Goal: Task Accomplishment & Management: Use online tool/utility

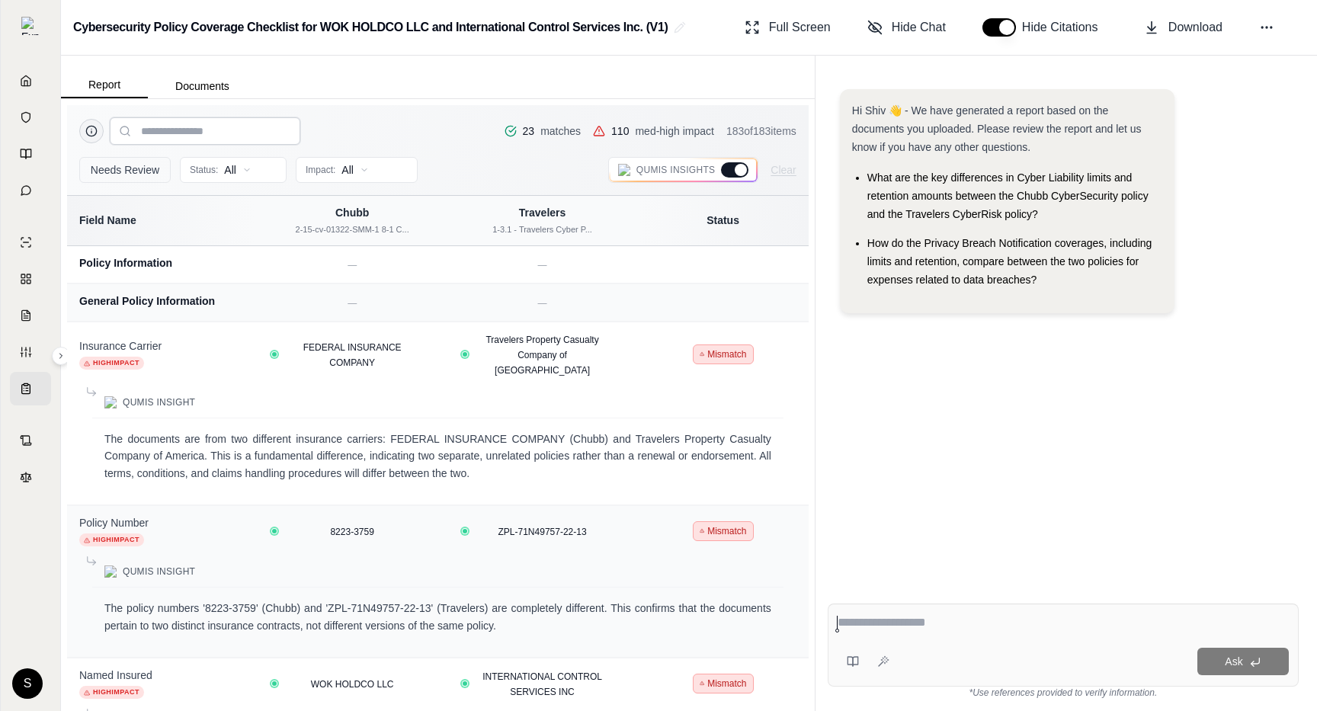
click at [247, 136] on input "search" at bounding box center [205, 130] width 191 height 27
click at [745, 169] on div at bounding box center [741, 170] width 12 height 12
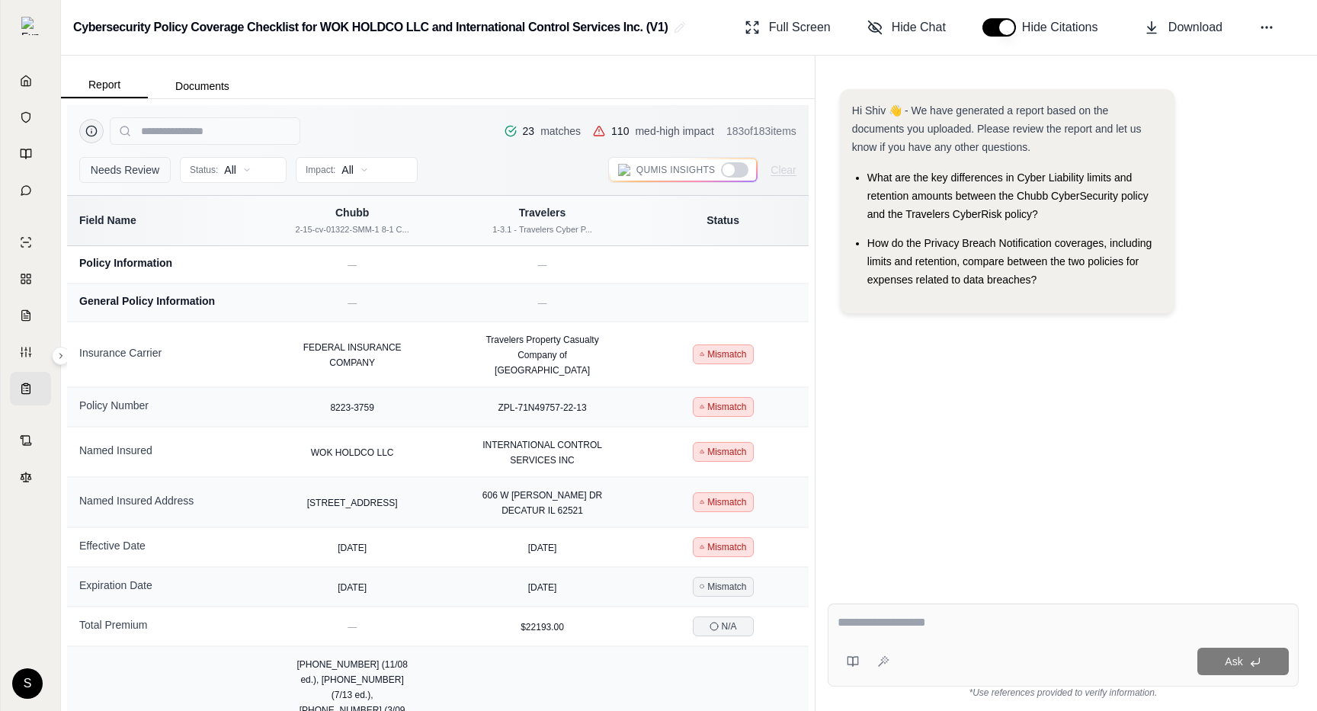
click at [744, 169] on div at bounding box center [734, 169] width 27 height 15
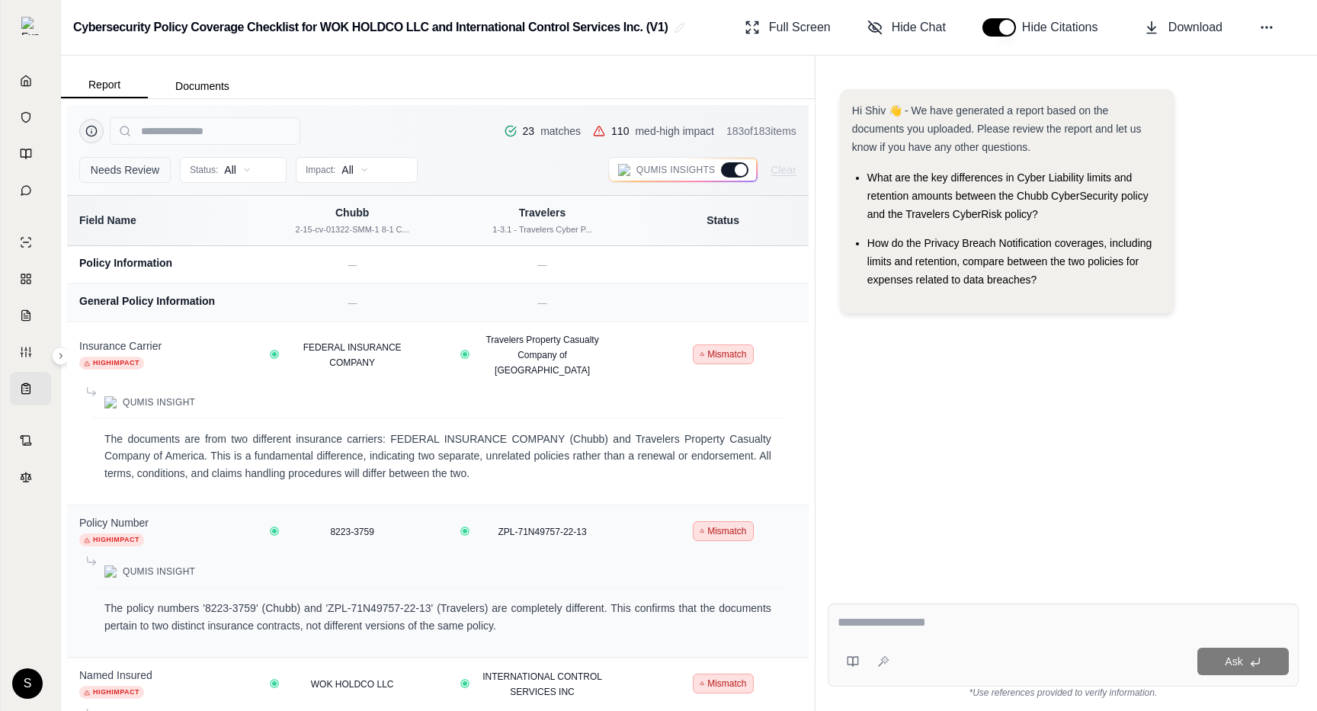
click at [738, 169] on div at bounding box center [741, 170] width 12 height 12
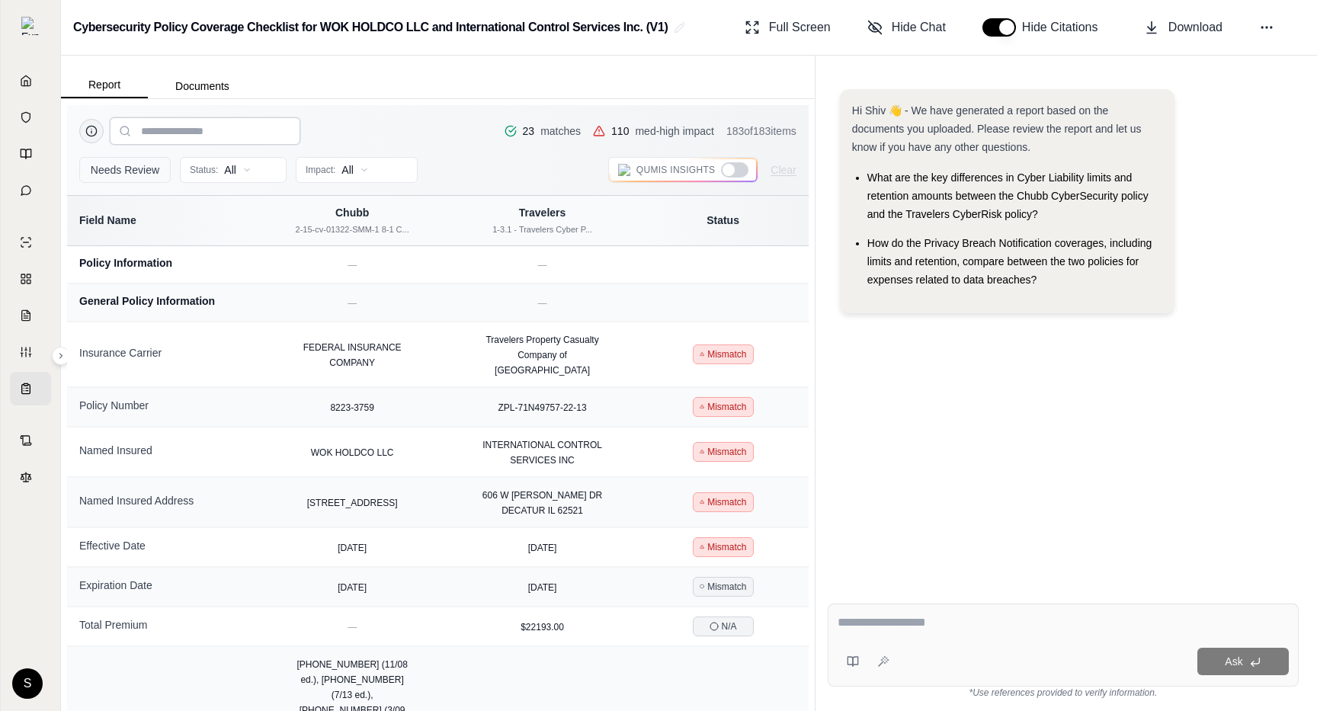
click at [235, 126] on input "search" at bounding box center [205, 130] width 191 height 27
type input "*"
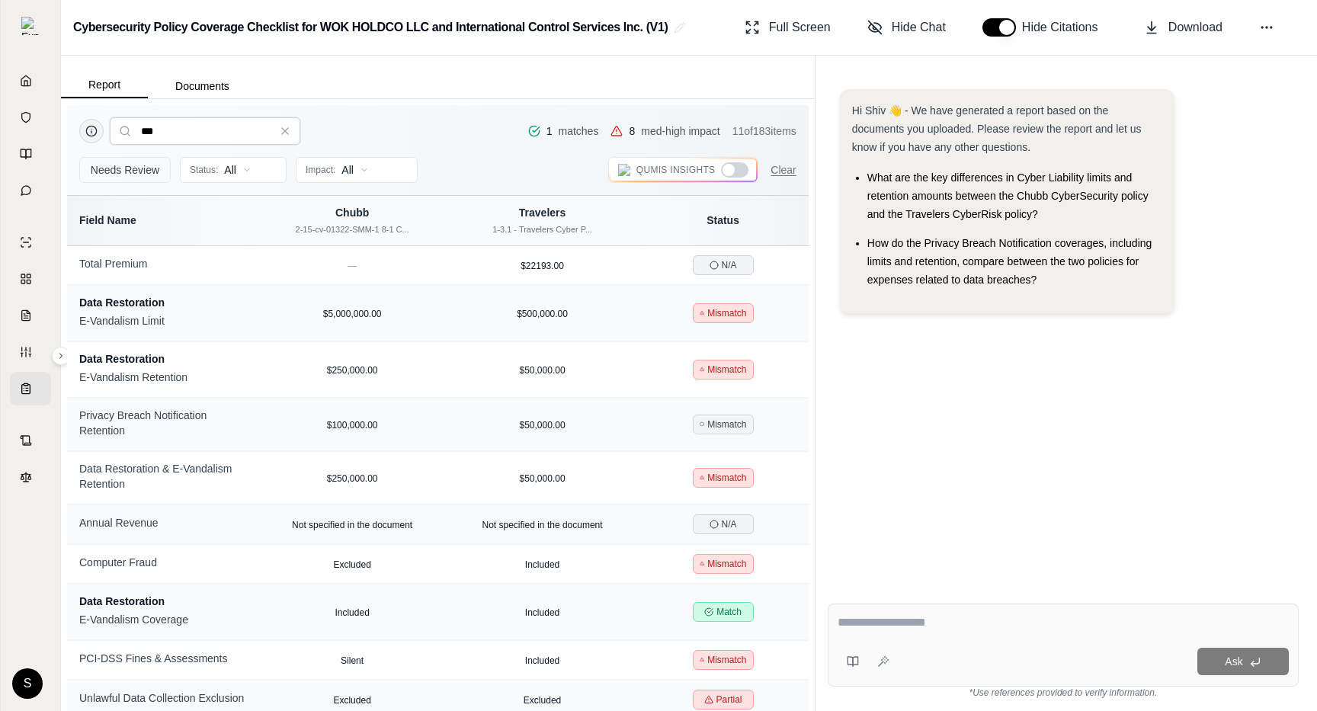
type input "****"
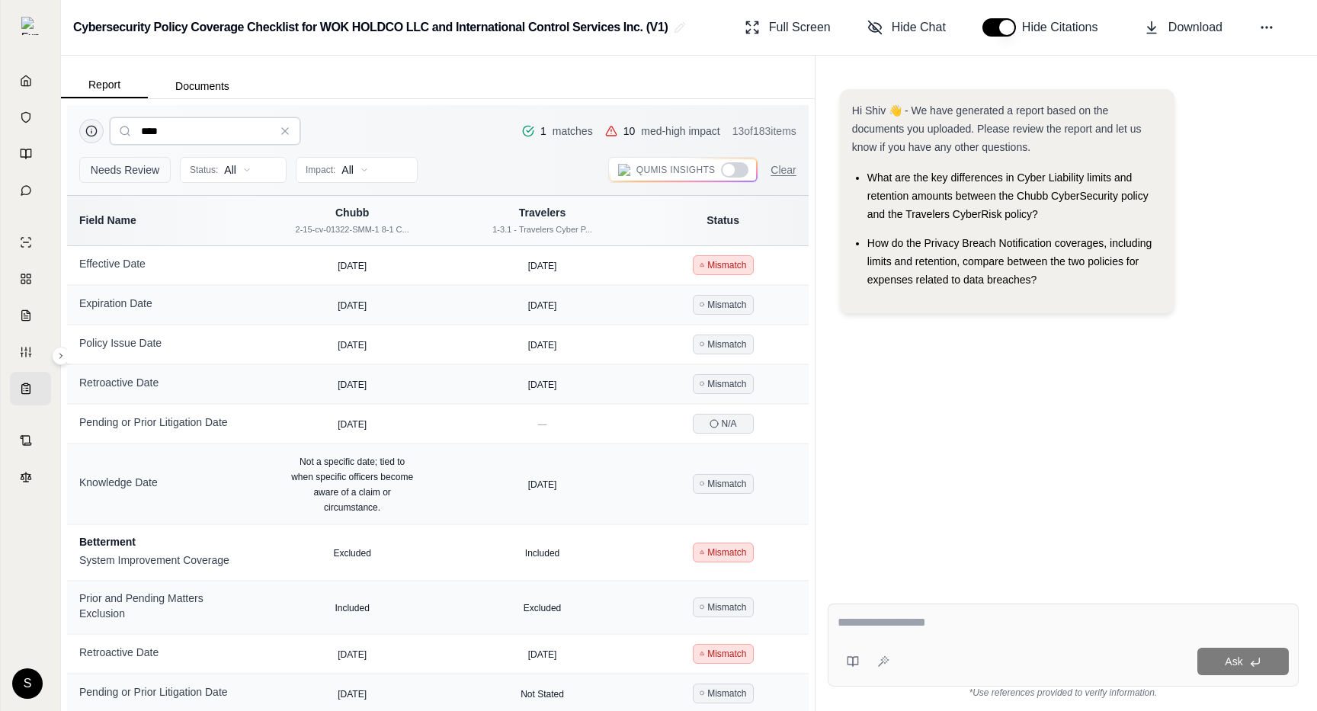
click at [261, 133] on input "****" at bounding box center [205, 130] width 191 height 27
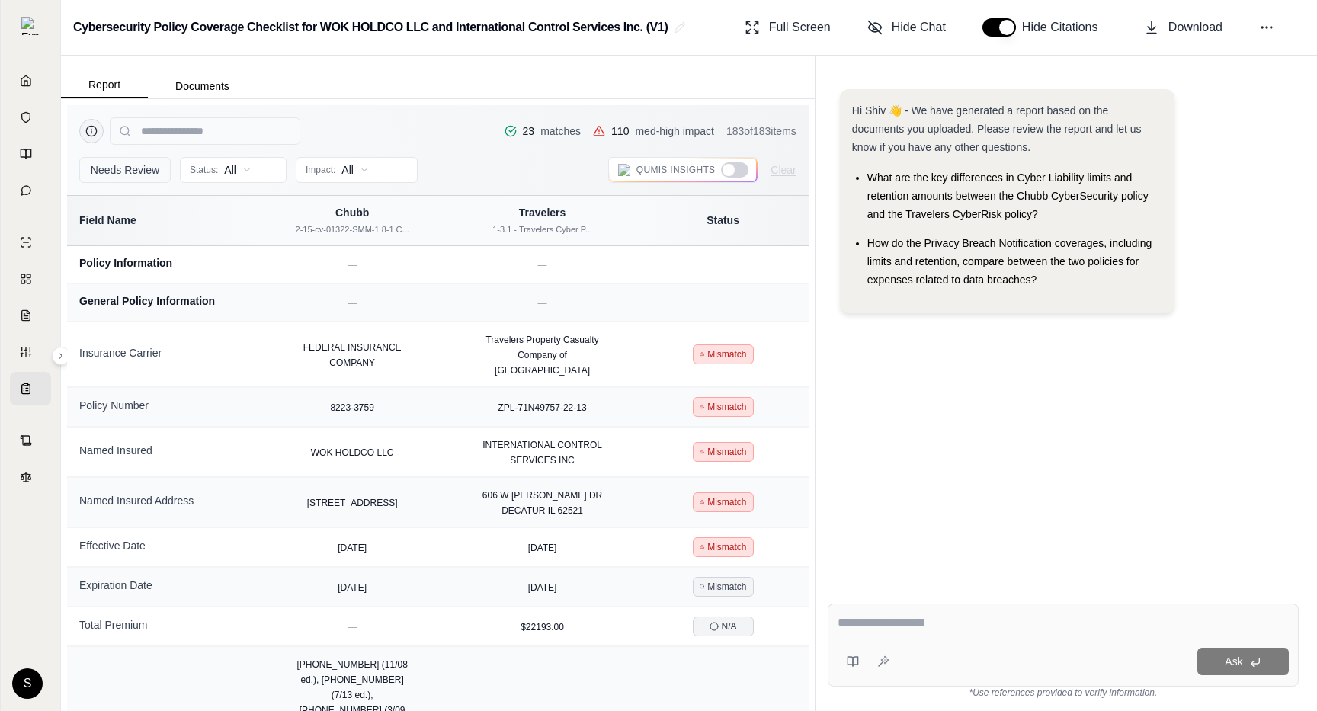
click at [734, 169] on div at bounding box center [729, 170] width 12 height 12
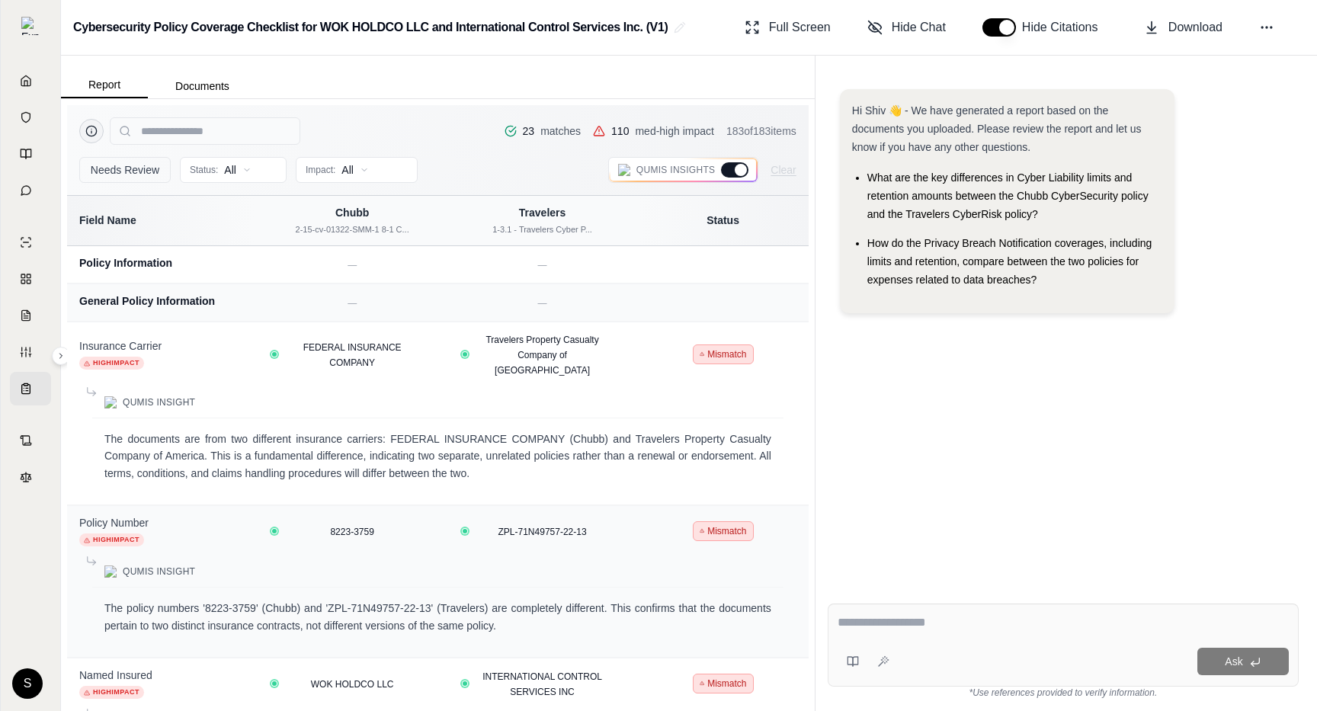
click at [734, 169] on div at bounding box center [734, 169] width 27 height 15
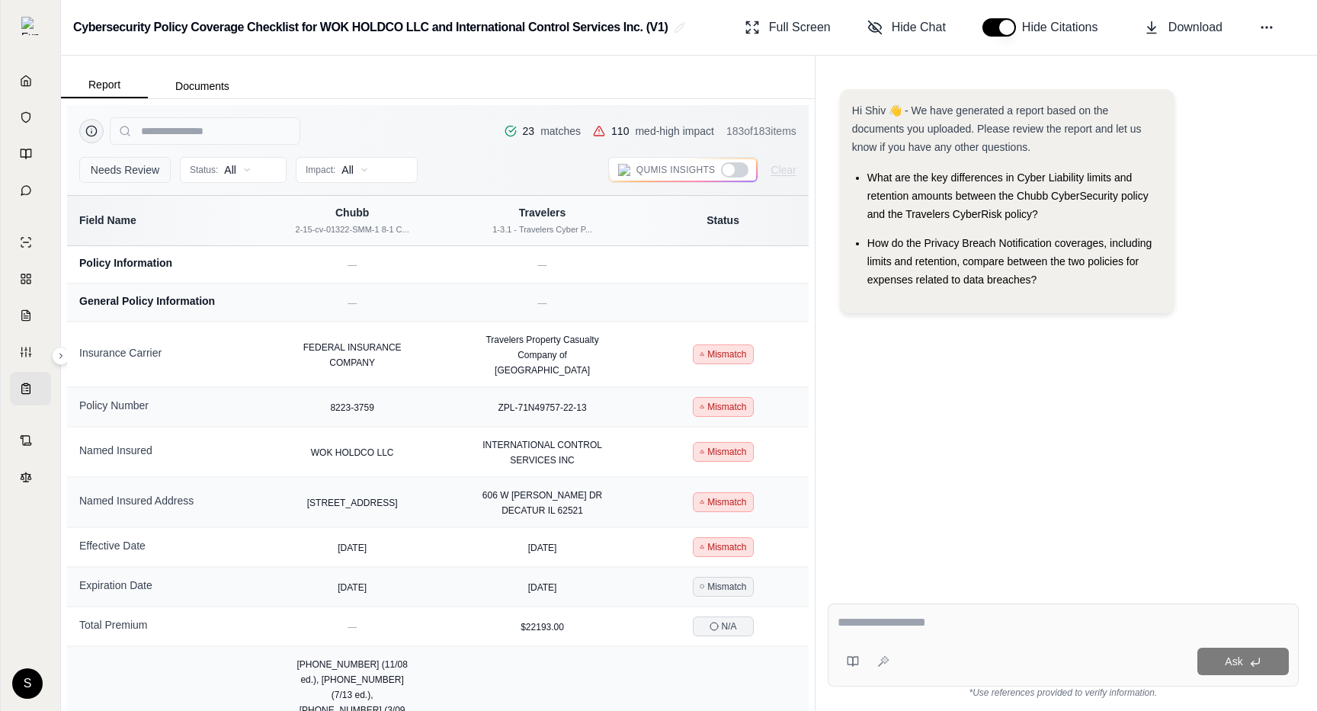
click at [734, 169] on div at bounding box center [729, 170] width 12 height 12
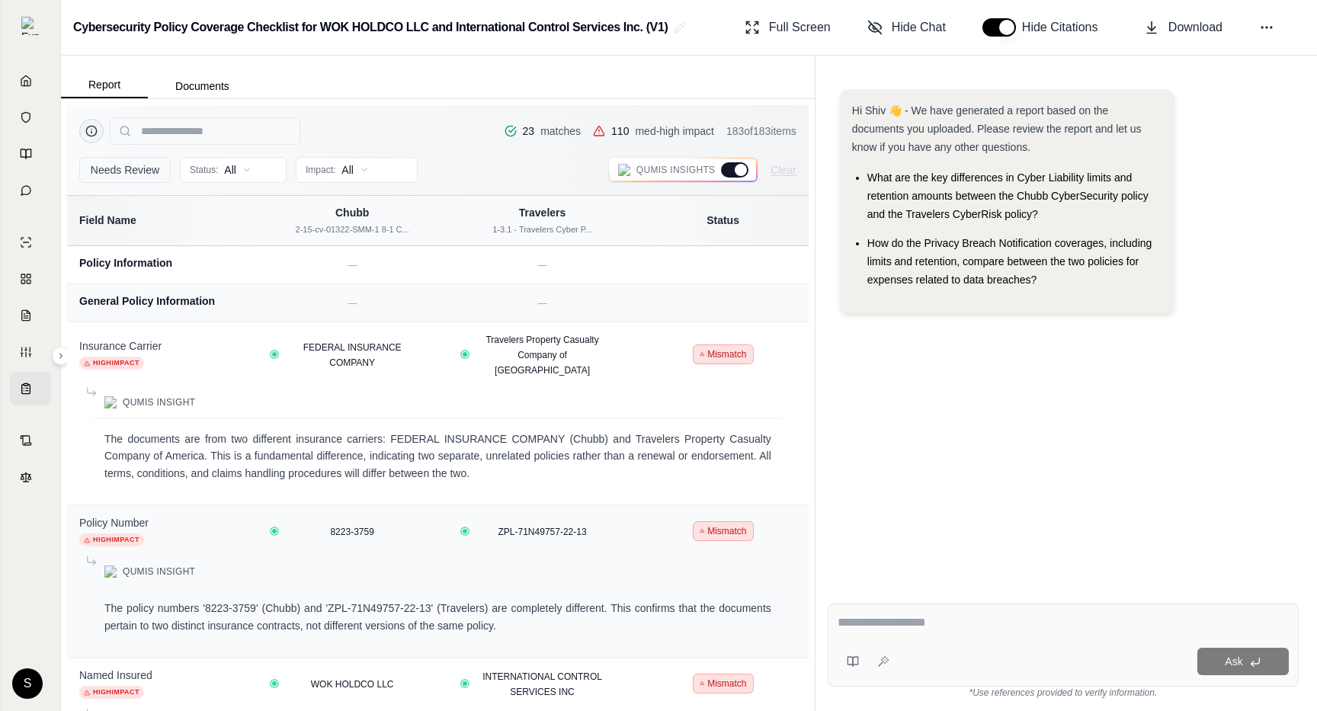
click at [247, 172] on html "Home Vault Prompts Chats Single Policy Comparisons Claims Custom Report Coverag…" at bounding box center [658, 355] width 1317 height 711
click at [246, 172] on html "Home Vault Prompts Chats Single Policy Comparisons Claims Custom Report Coverag…" at bounding box center [658, 355] width 1317 height 711
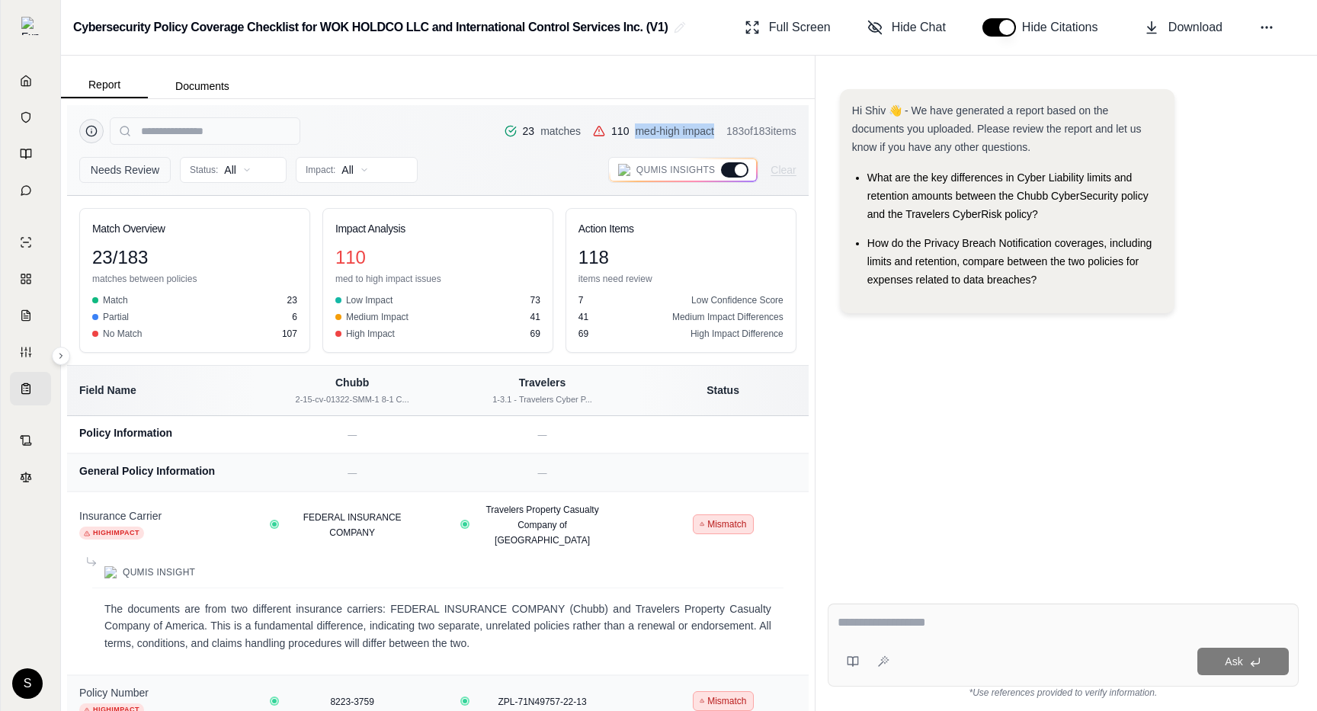
drag, startPoint x: 705, startPoint y: 131, endPoint x: 620, endPoint y: 130, distance: 85.4
click at [620, 130] on div "23 matches 110 med-high impact 183 of 183 items" at bounding box center [651, 131] width 292 height 15
click at [439, 101] on div "23 matches 110 med-high impact 183 of 183 items Needs Review Status: All Impact…" at bounding box center [438, 405] width 754 height 612
click at [201, 141] on input "search" at bounding box center [205, 130] width 191 height 27
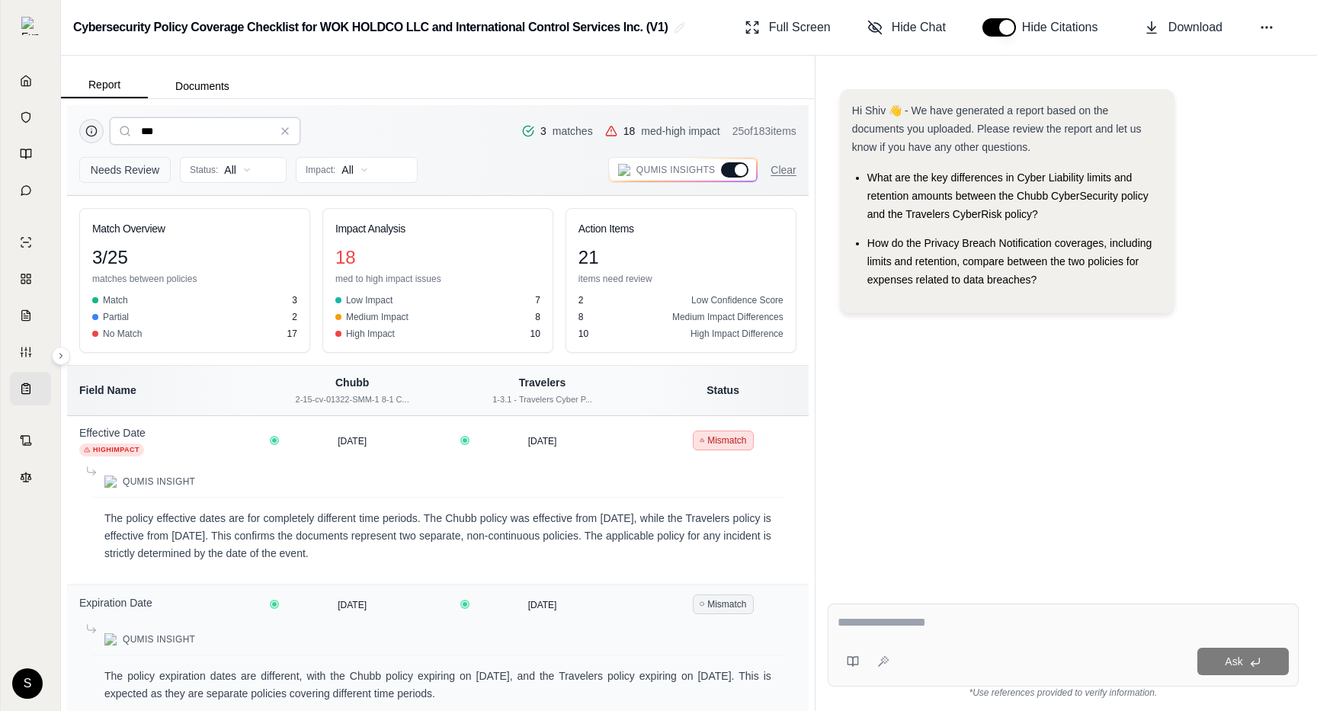
type input "****"
click at [263, 133] on input "****" at bounding box center [205, 130] width 191 height 27
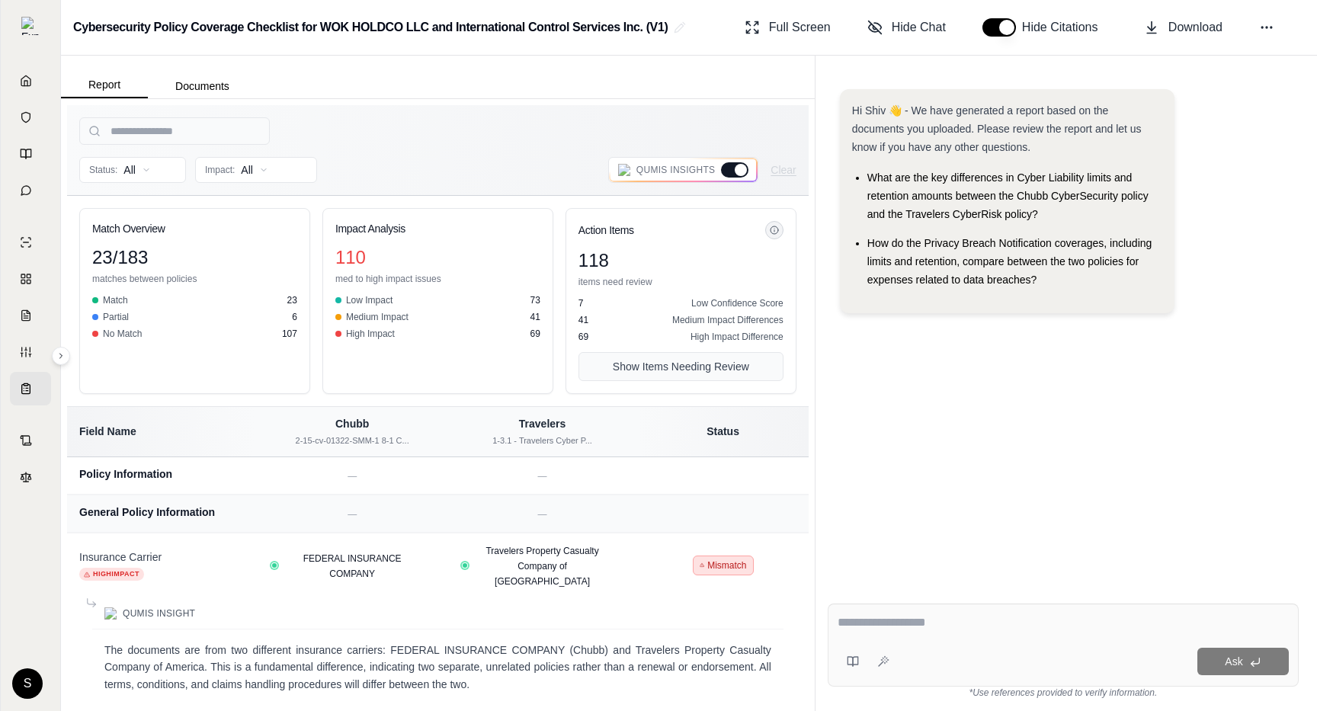
click at [653, 361] on button "Show Items Needing Review" at bounding box center [681, 366] width 205 height 29
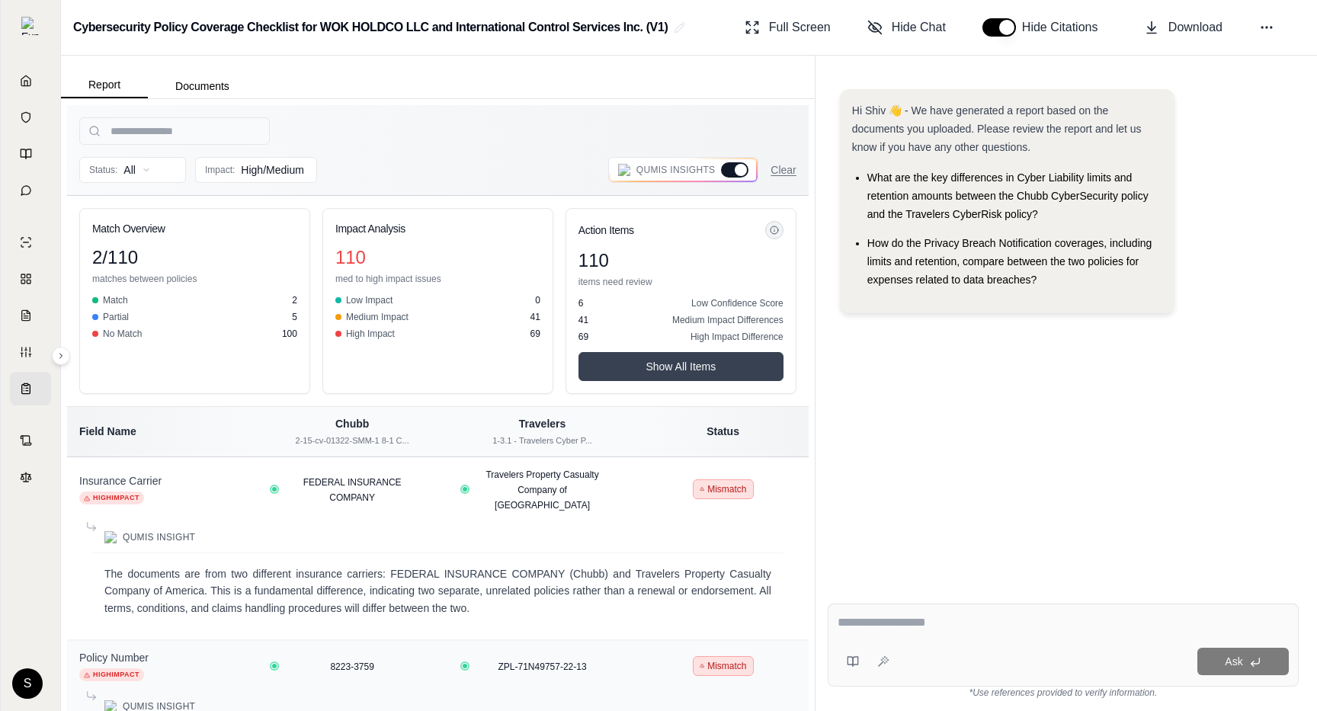
click at [694, 372] on button "Show All Items" at bounding box center [681, 366] width 205 height 29
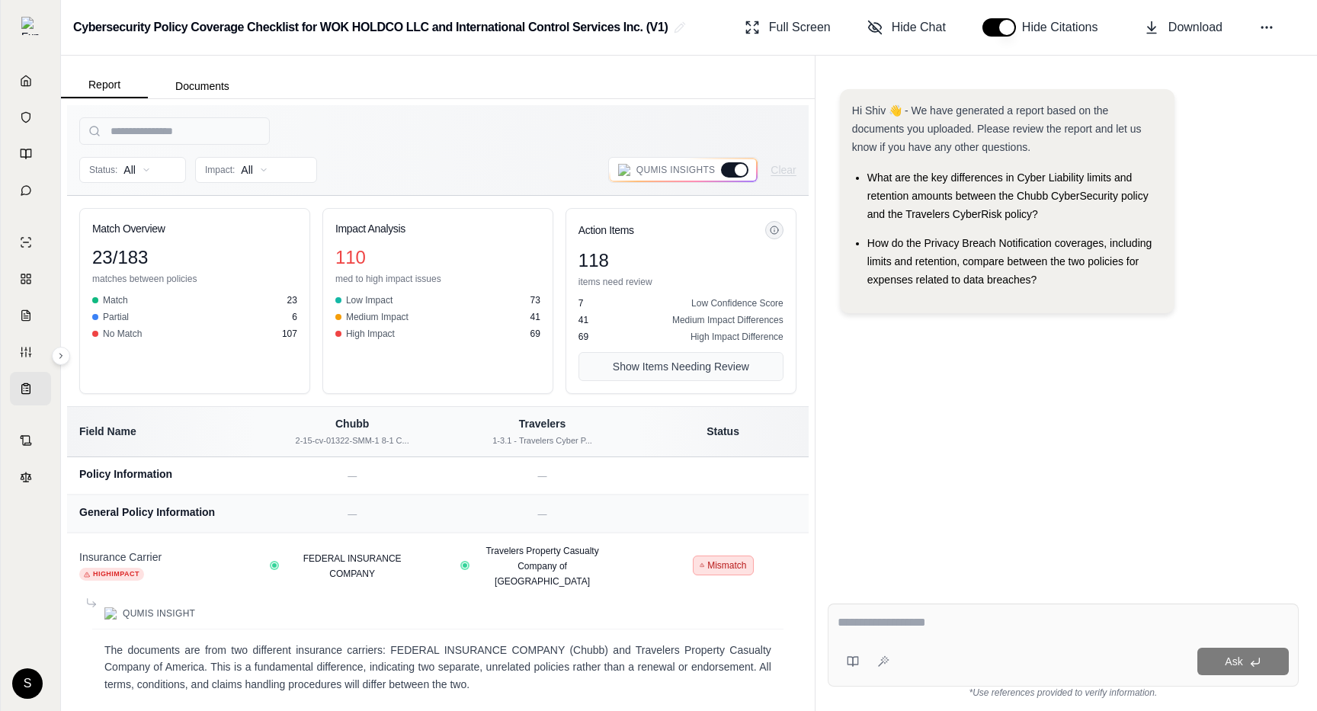
click at [694, 372] on button "Show Items Needing Review" at bounding box center [681, 366] width 205 height 29
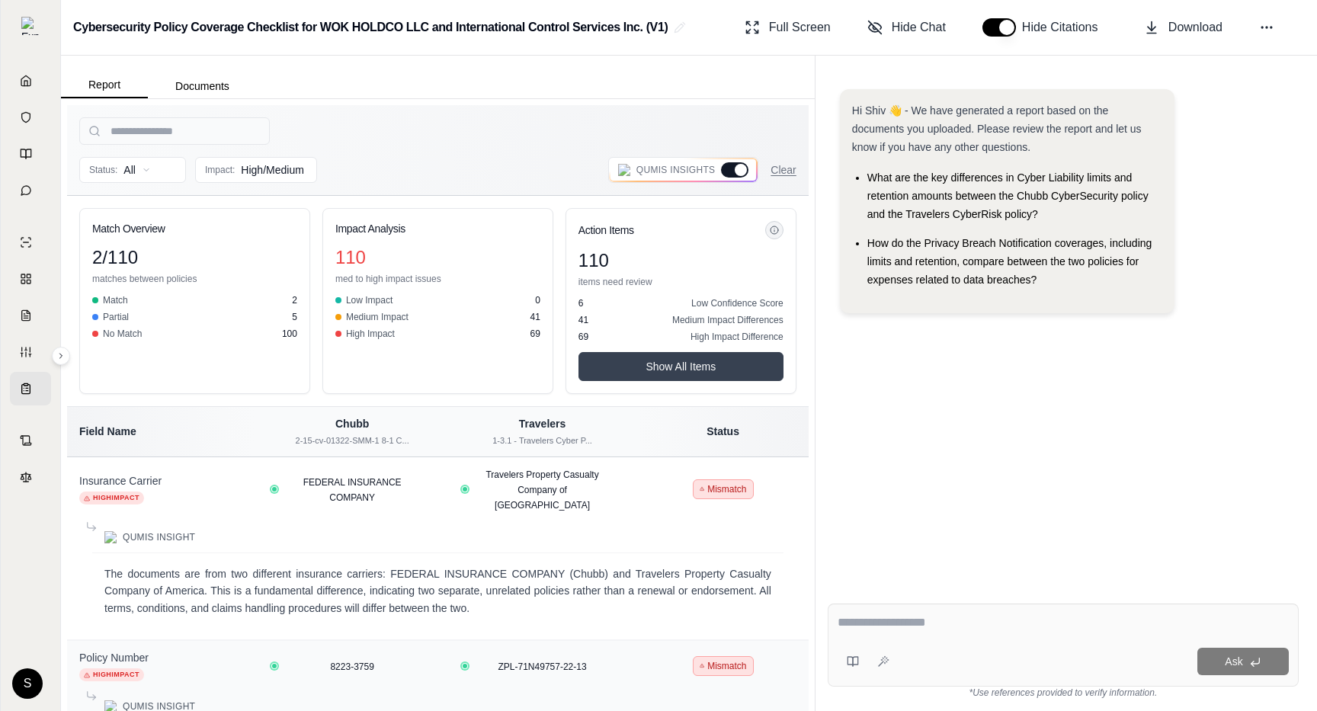
click at [694, 372] on button "Show All Items" at bounding box center [681, 366] width 205 height 29
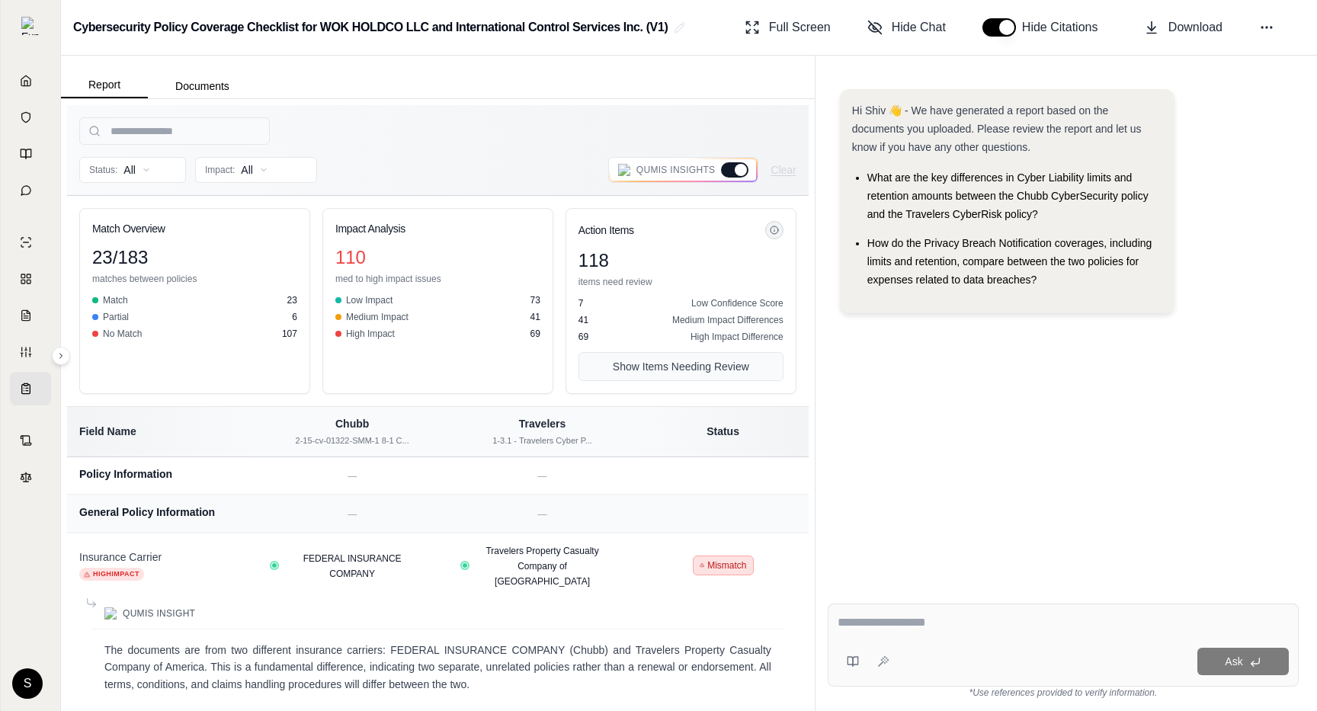
click at [684, 369] on button "Show Items Needing Review" at bounding box center [681, 366] width 205 height 29
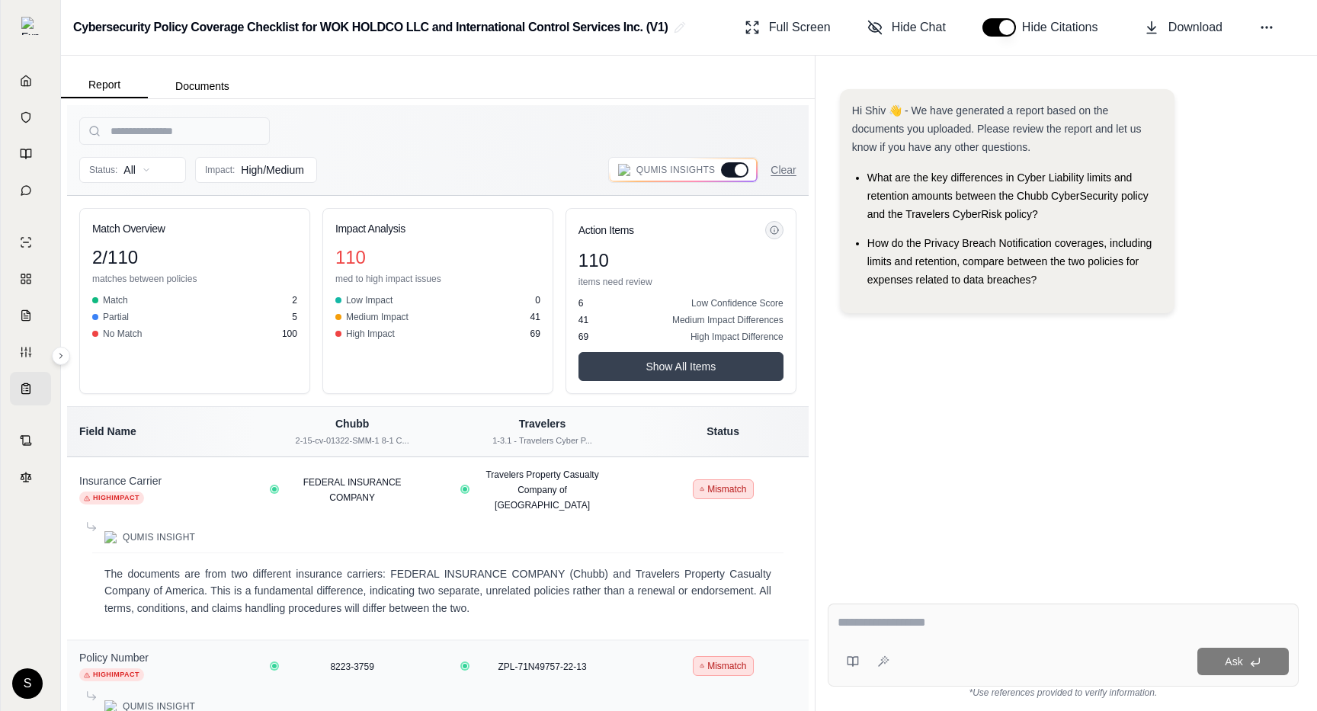
click at [684, 369] on button "Show All Items" at bounding box center [681, 366] width 205 height 29
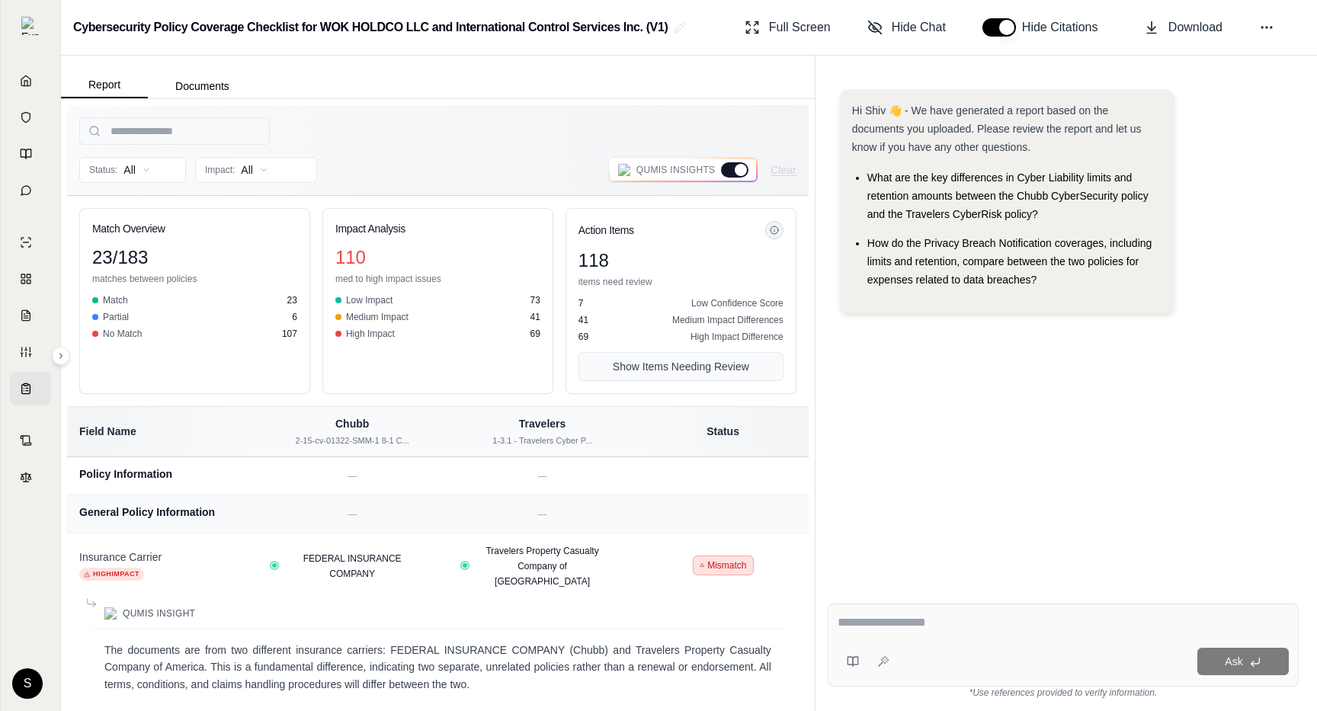
click at [681, 361] on button "Show Items Needing Review" at bounding box center [681, 366] width 205 height 29
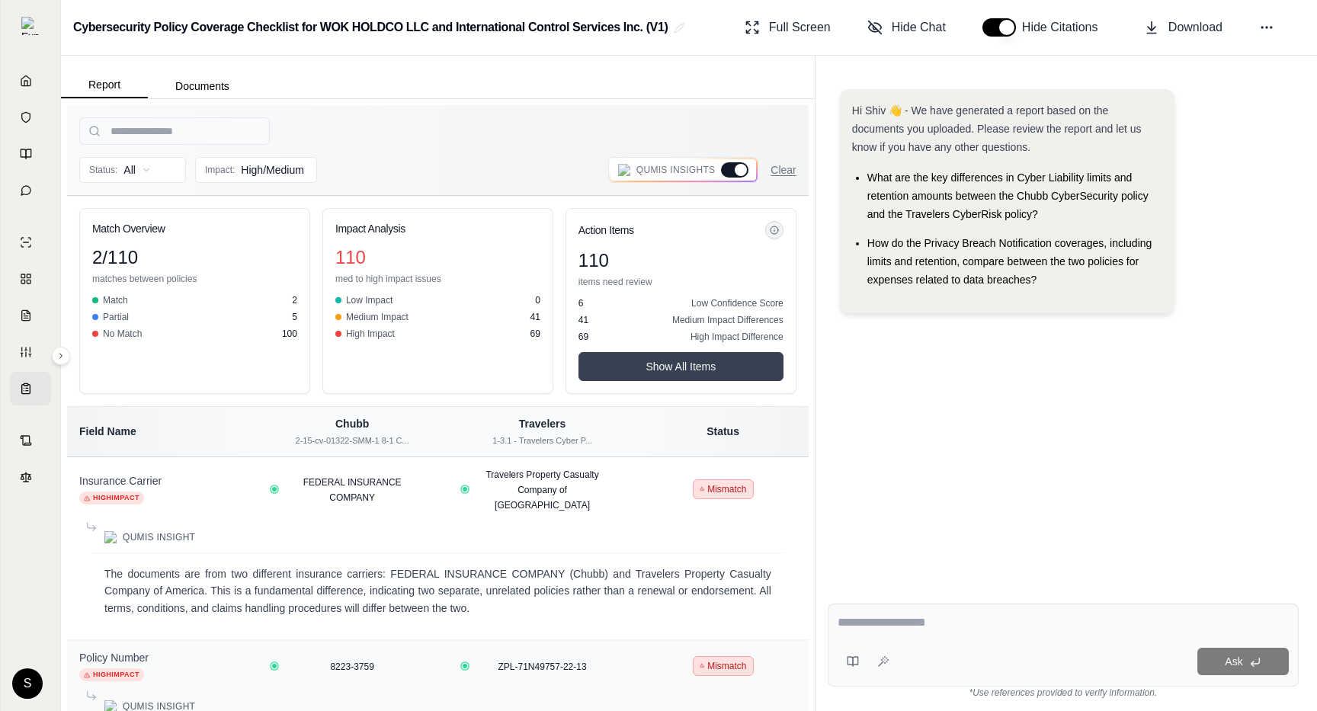
click at [701, 355] on button "Show All Items" at bounding box center [681, 366] width 205 height 29
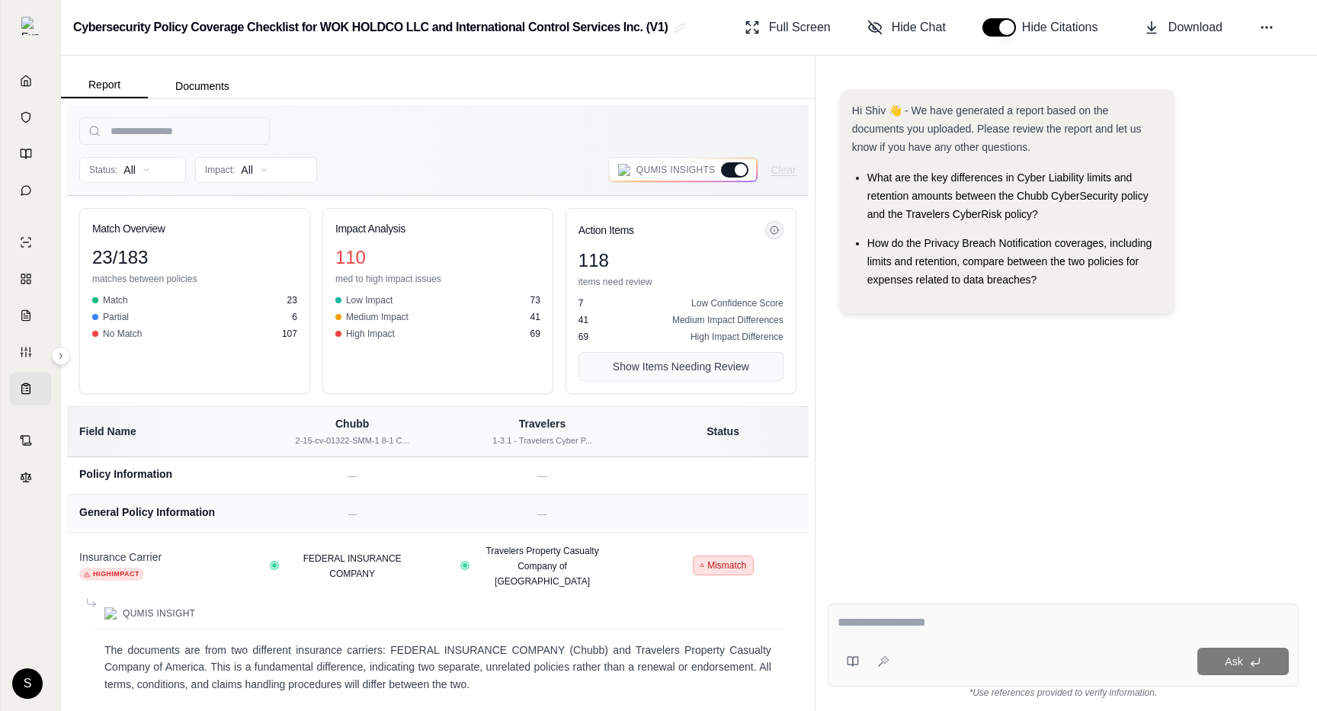
click at [698, 355] on button "Show Items Needing Review" at bounding box center [681, 366] width 205 height 29
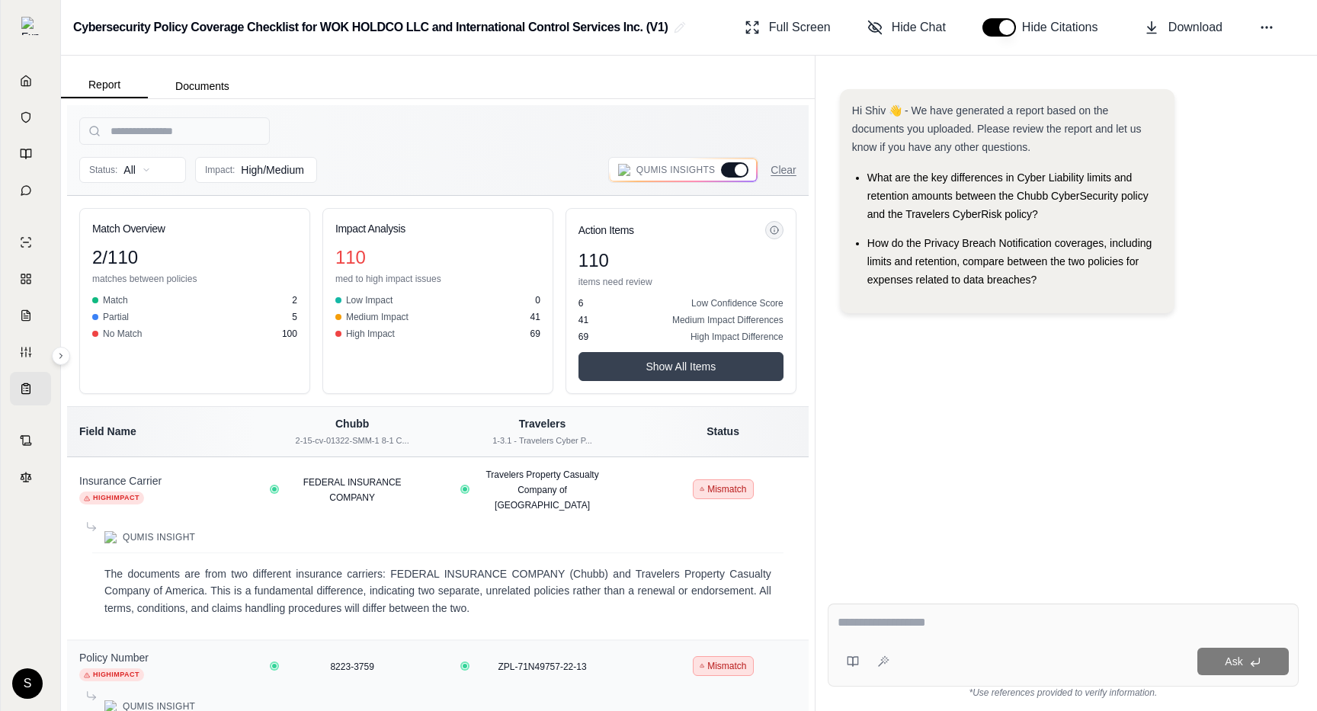
click at [697, 353] on button "Show All Items" at bounding box center [681, 366] width 205 height 29
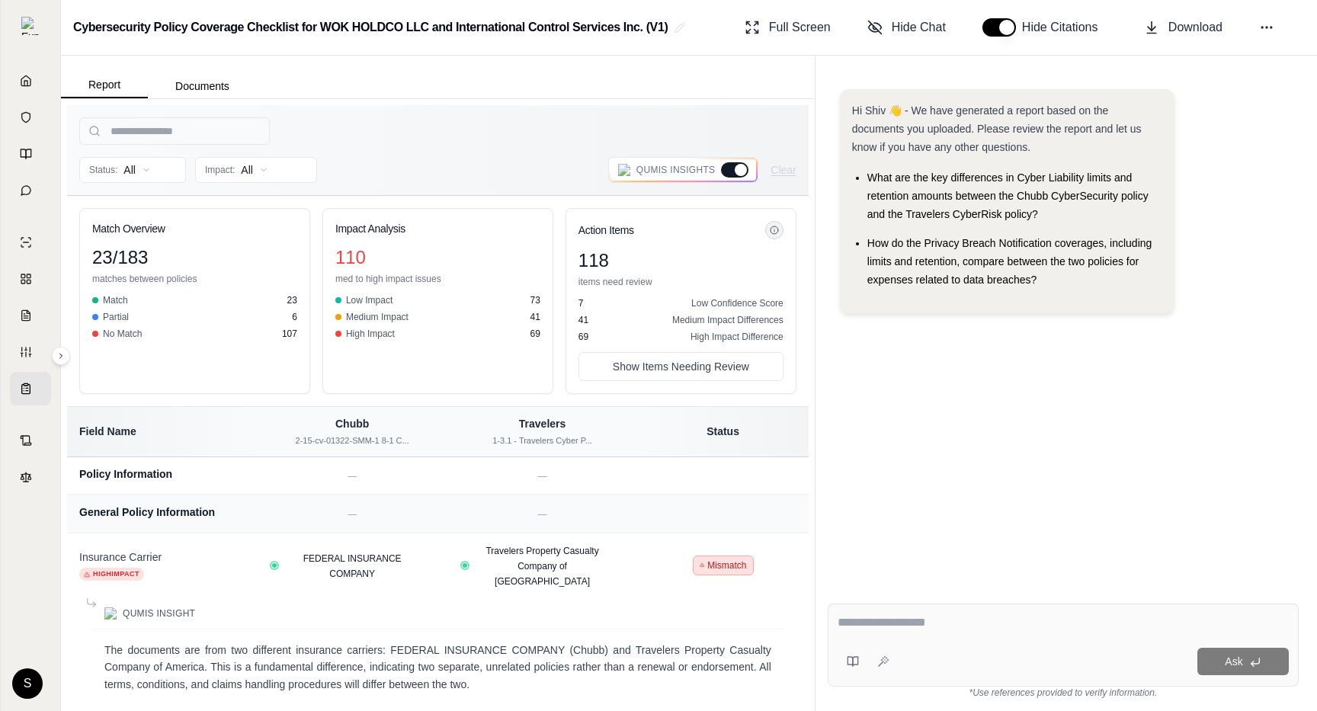
click at [910, 447] on div "Hi Shiv 👋 - We have generated a report based on the documents you uploaded. Ple…" at bounding box center [1063, 328] width 471 height 502
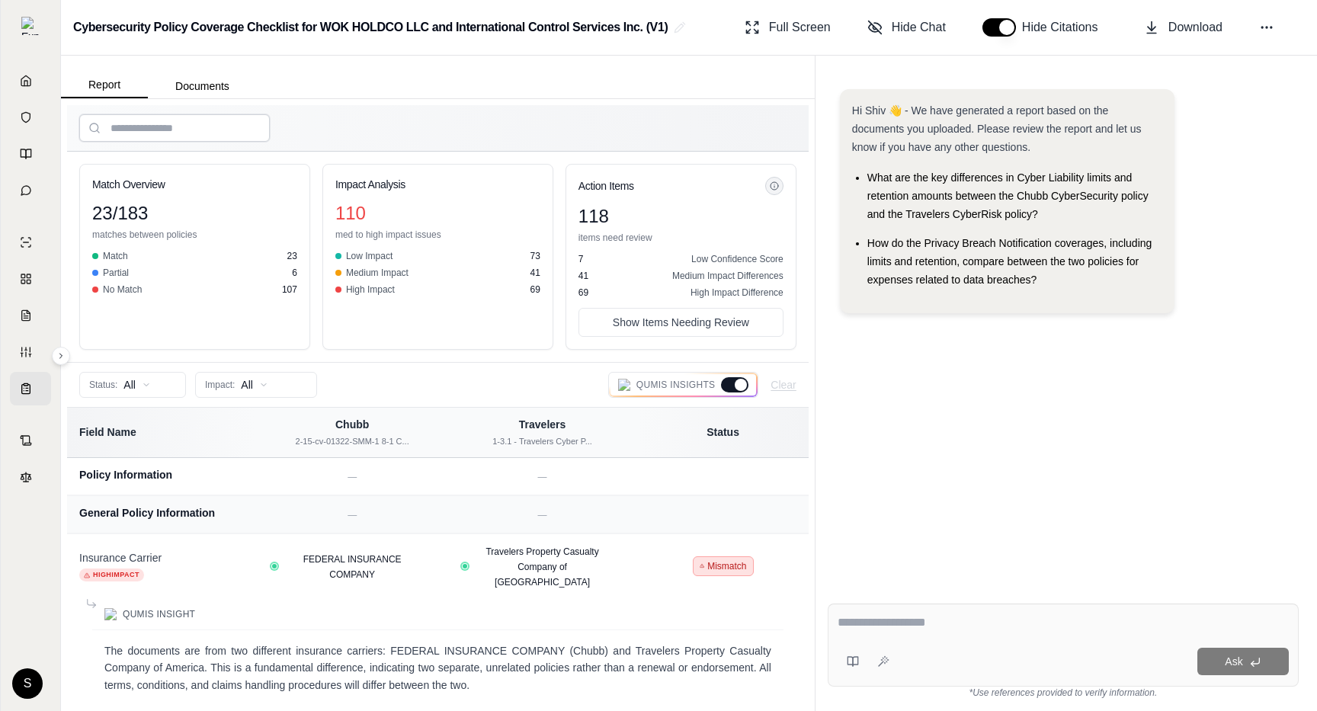
click at [201, 130] on input "search" at bounding box center [174, 127] width 191 height 27
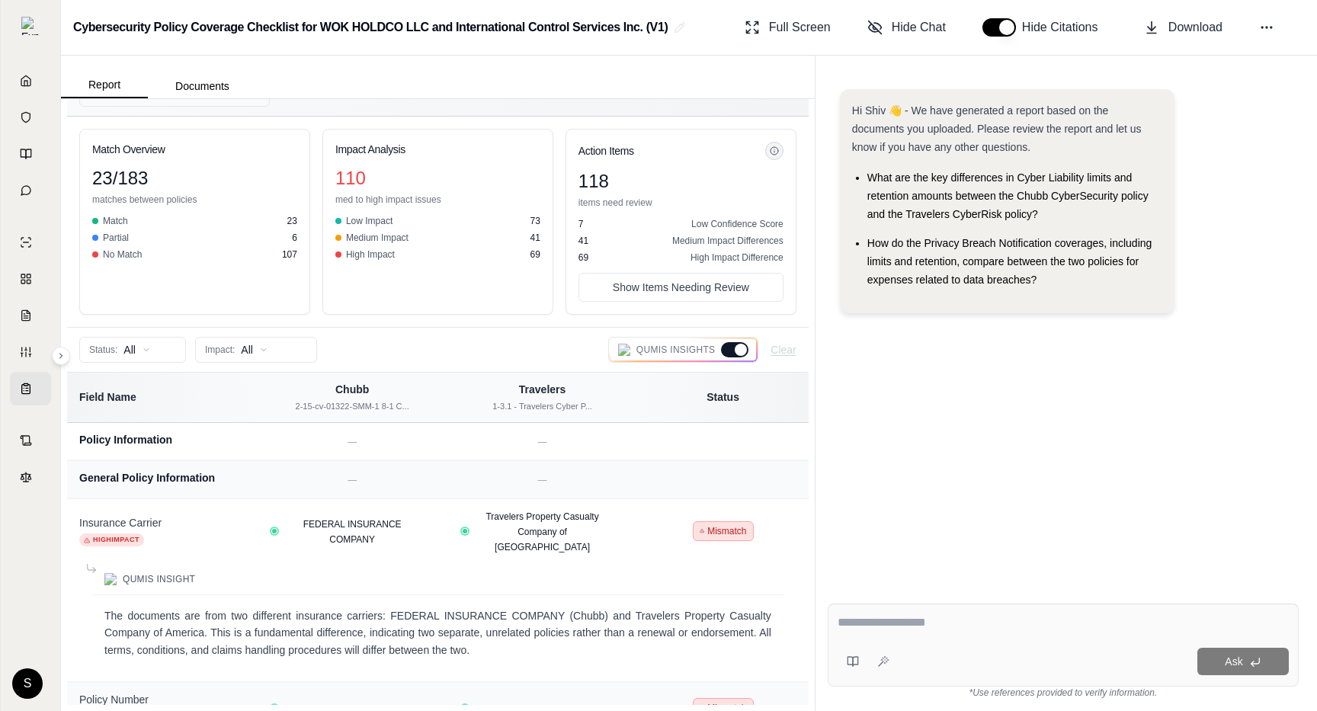
click at [736, 352] on div at bounding box center [741, 350] width 12 height 12
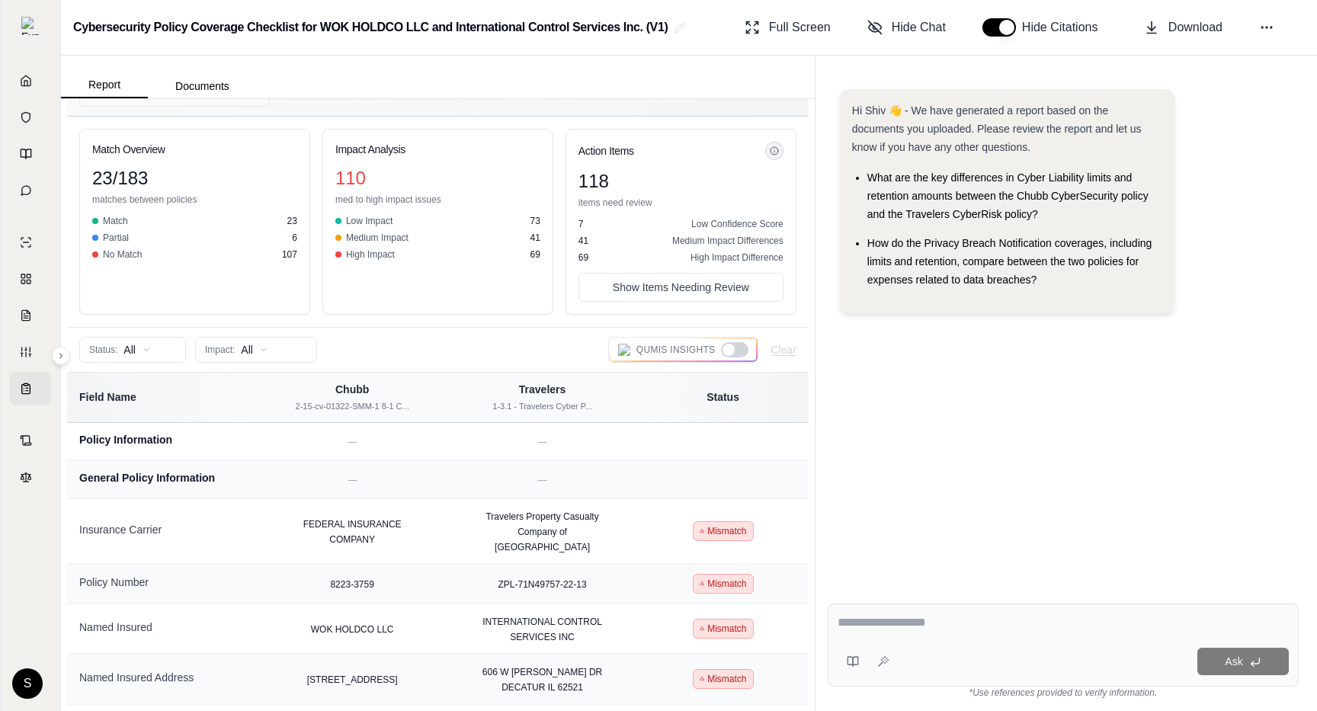
click at [736, 352] on div at bounding box center [734, 349] width 27 height 15
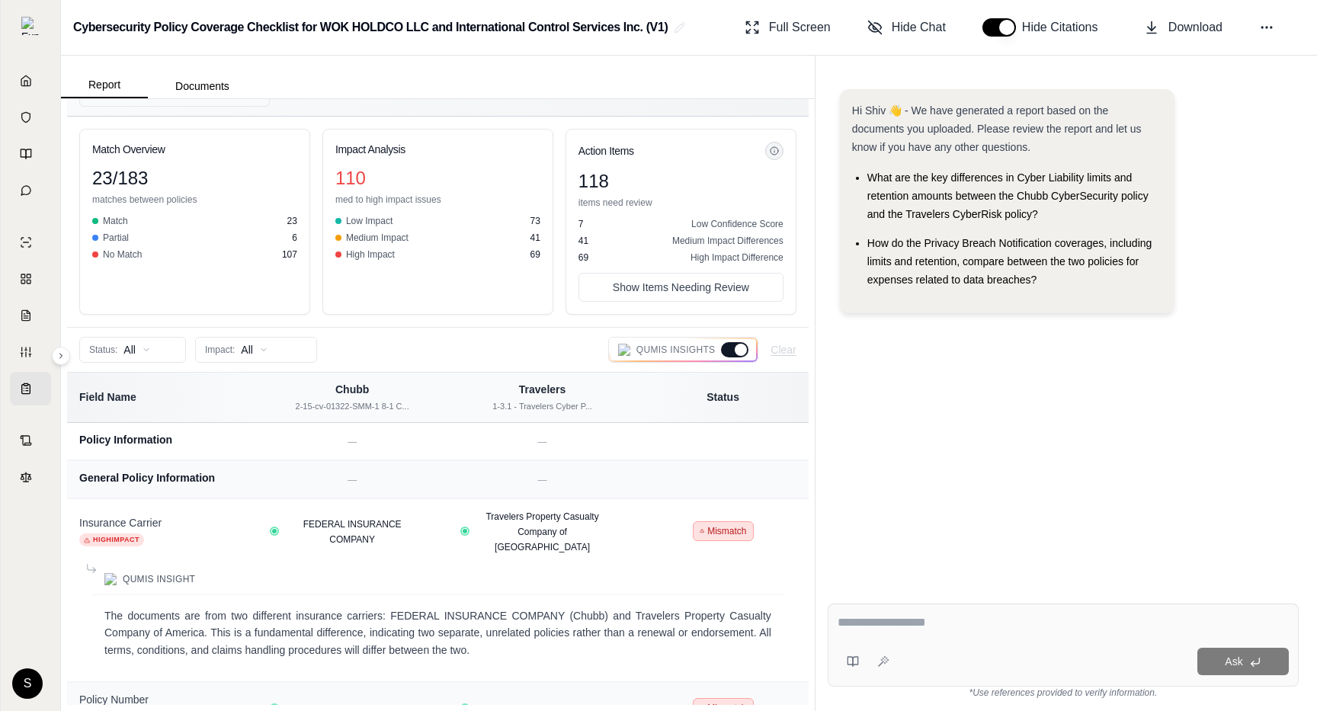
click at [736, 352] on div at bounding box center [741, 350] width 12 height 12
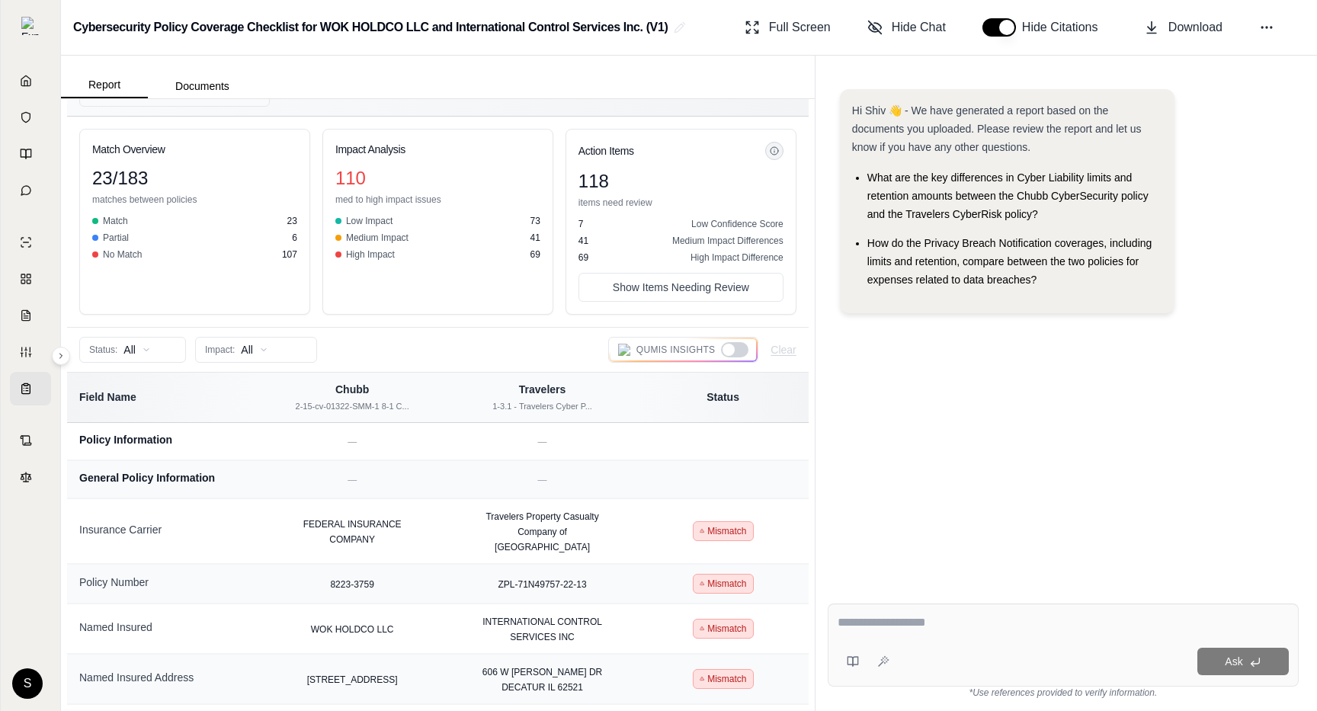
click at [736, 352] on div at bounding box center [734, 349] width 27 height 15
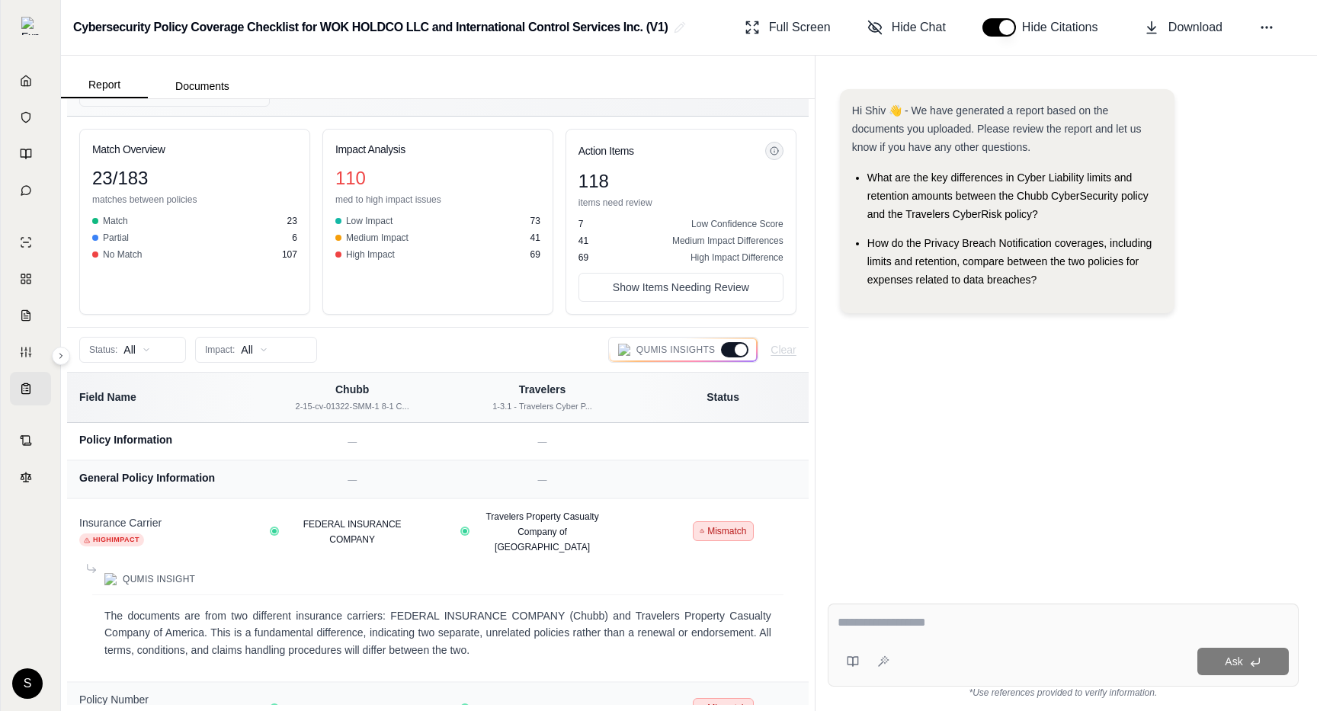
click at [736, 352] on div at bounding box center [741, 350] width 12 height 12
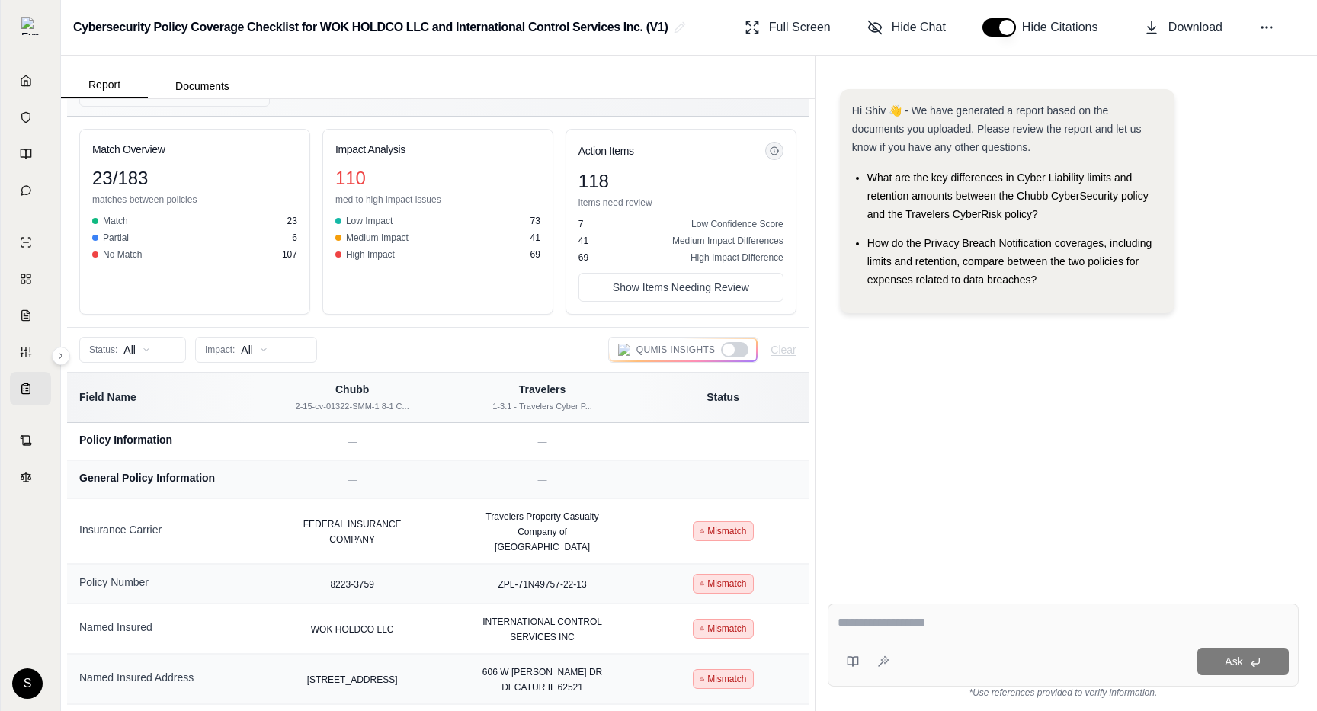
click at [736, 353] on div at bounding box center [734, 349] width 27 height 15
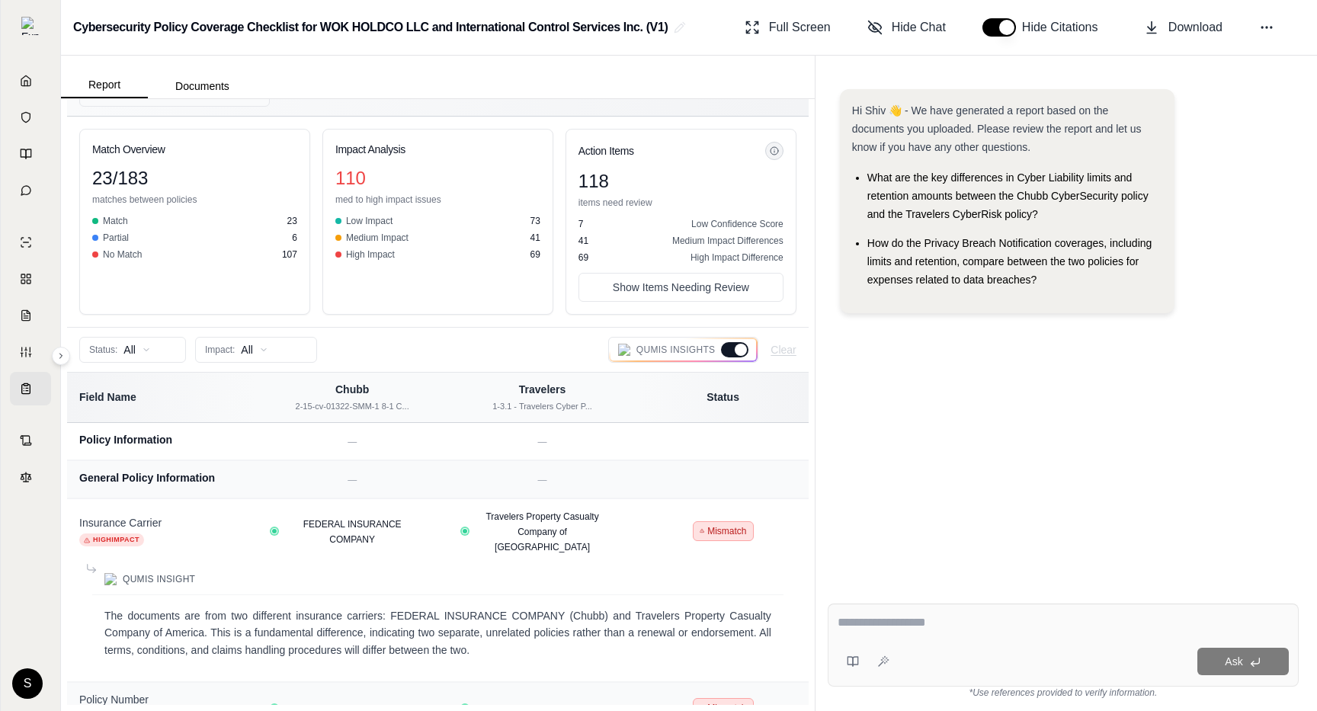
click at [736, 355] on div at bounding box center [734, 349] width 27 height 15
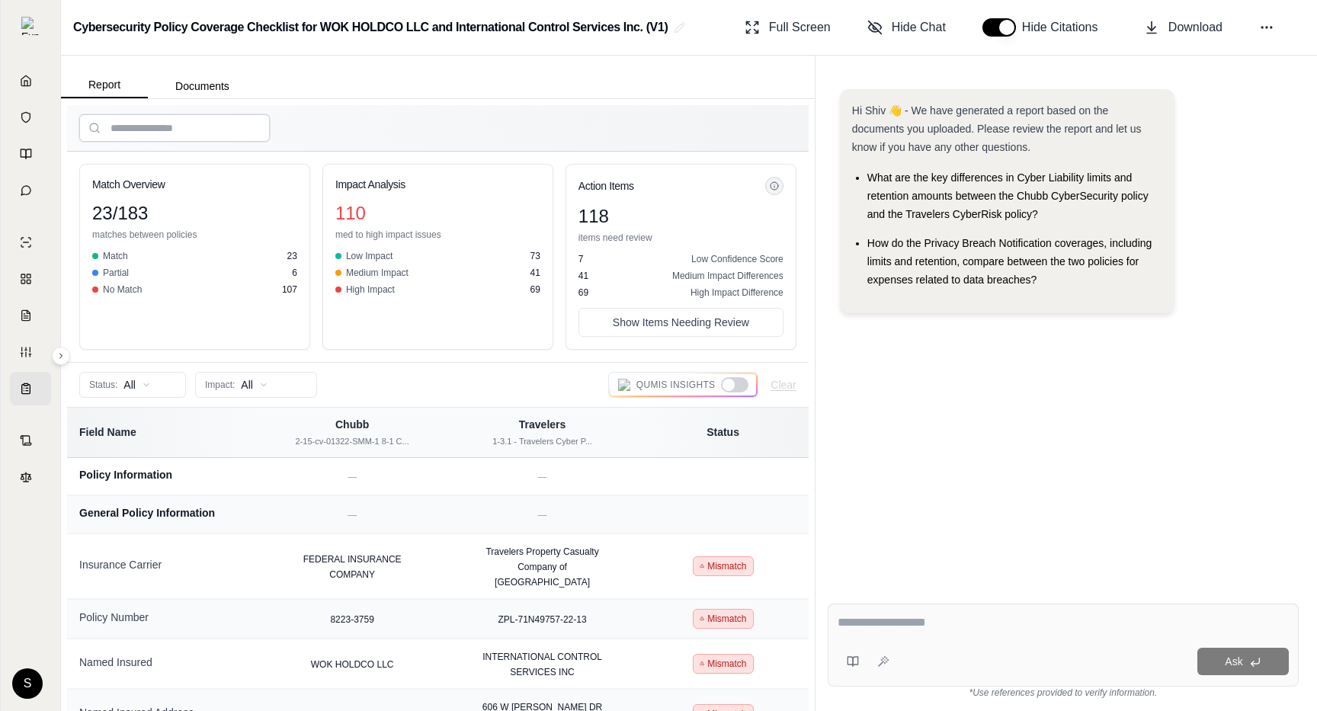
click at [183, 125] on input "search" at bounding box center [174, 127] width 191 height 27
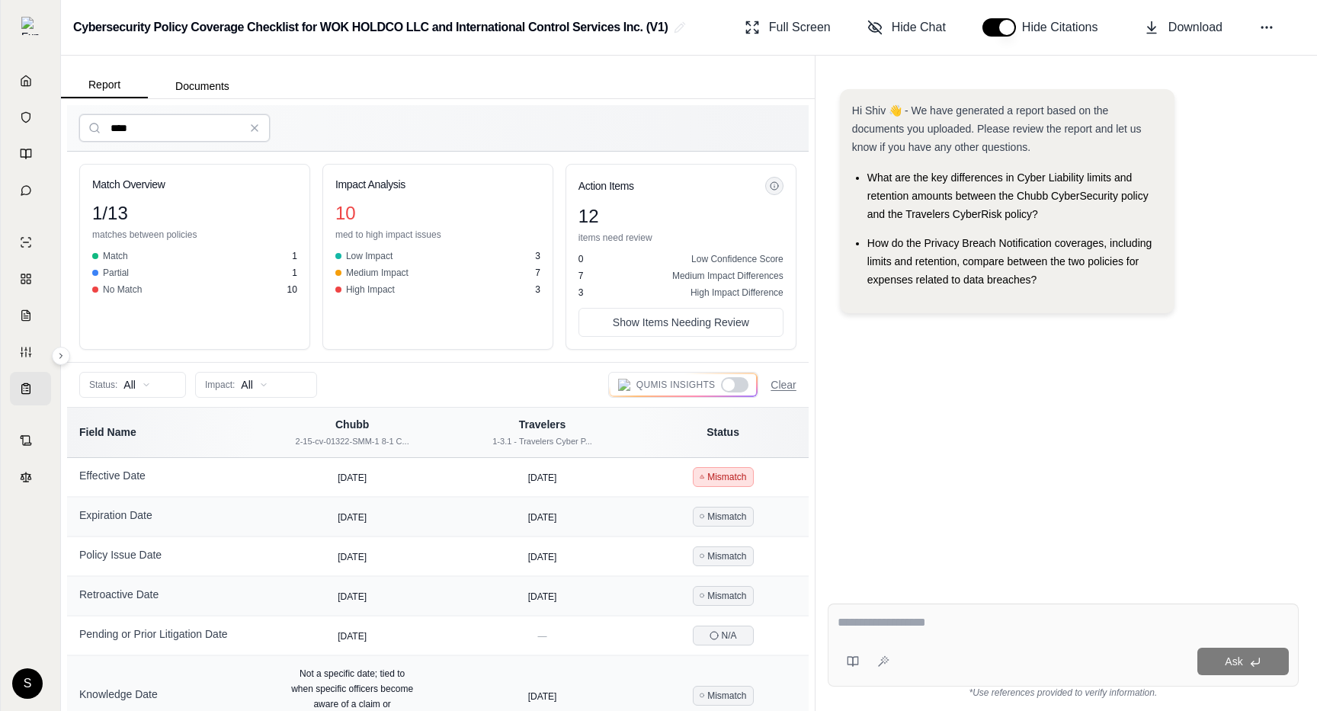
type input "****"
click at [737, 387] on div at bounding box center [734, 384] width 27 height 15
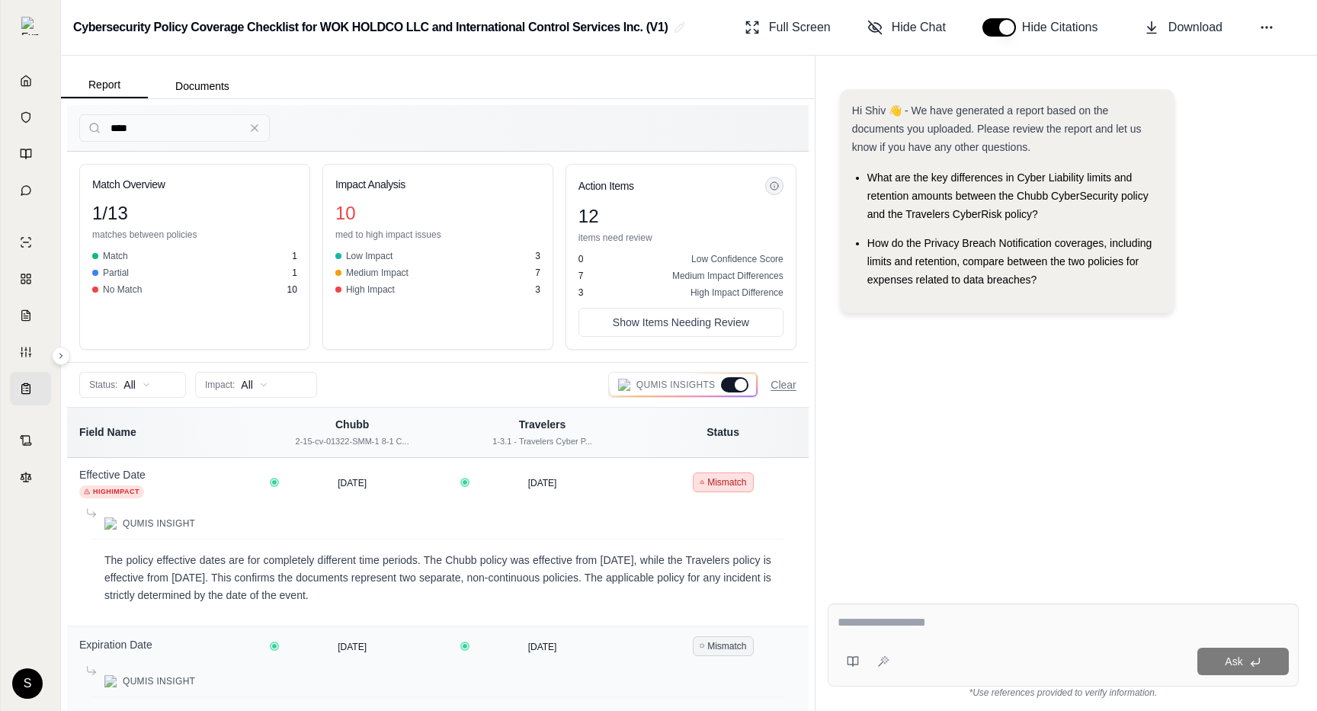
click at [736, 387] on div at bounding box center [741, 385] width 12 height 12
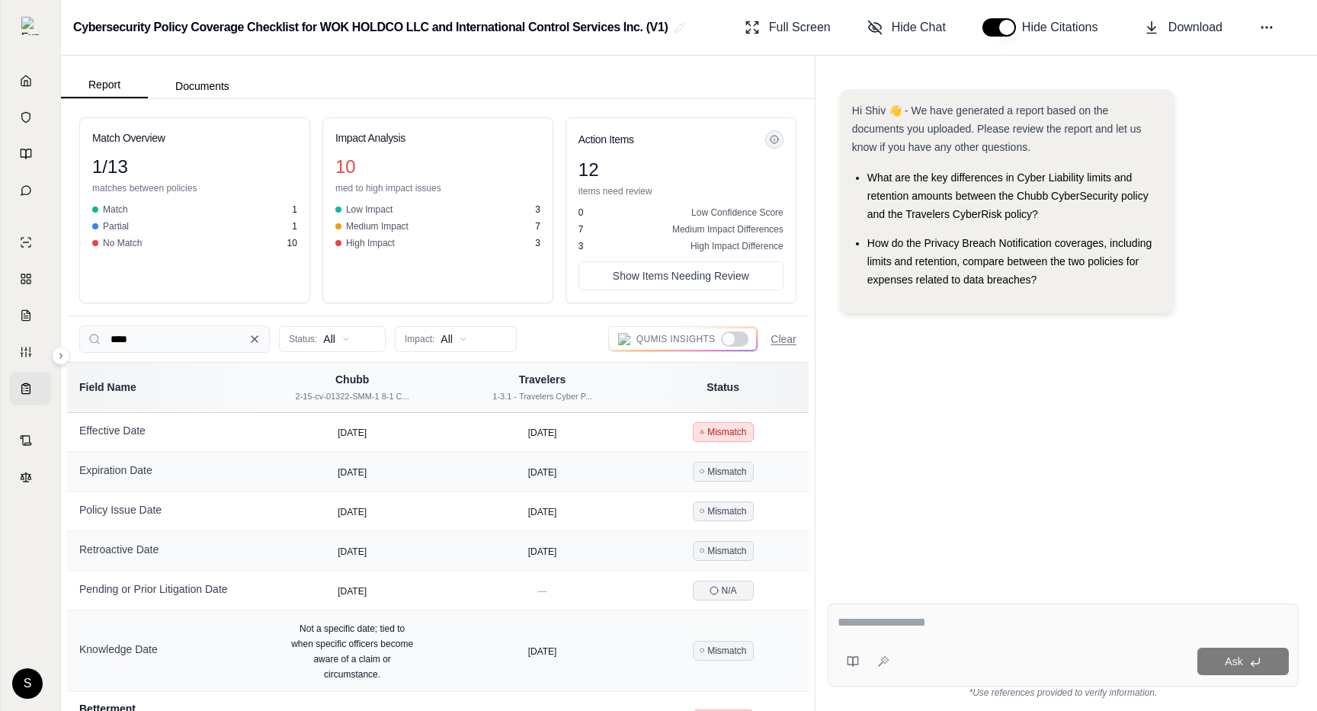
click at [255, 340] on icon at bounding box center [255, 339] width 12 height 12
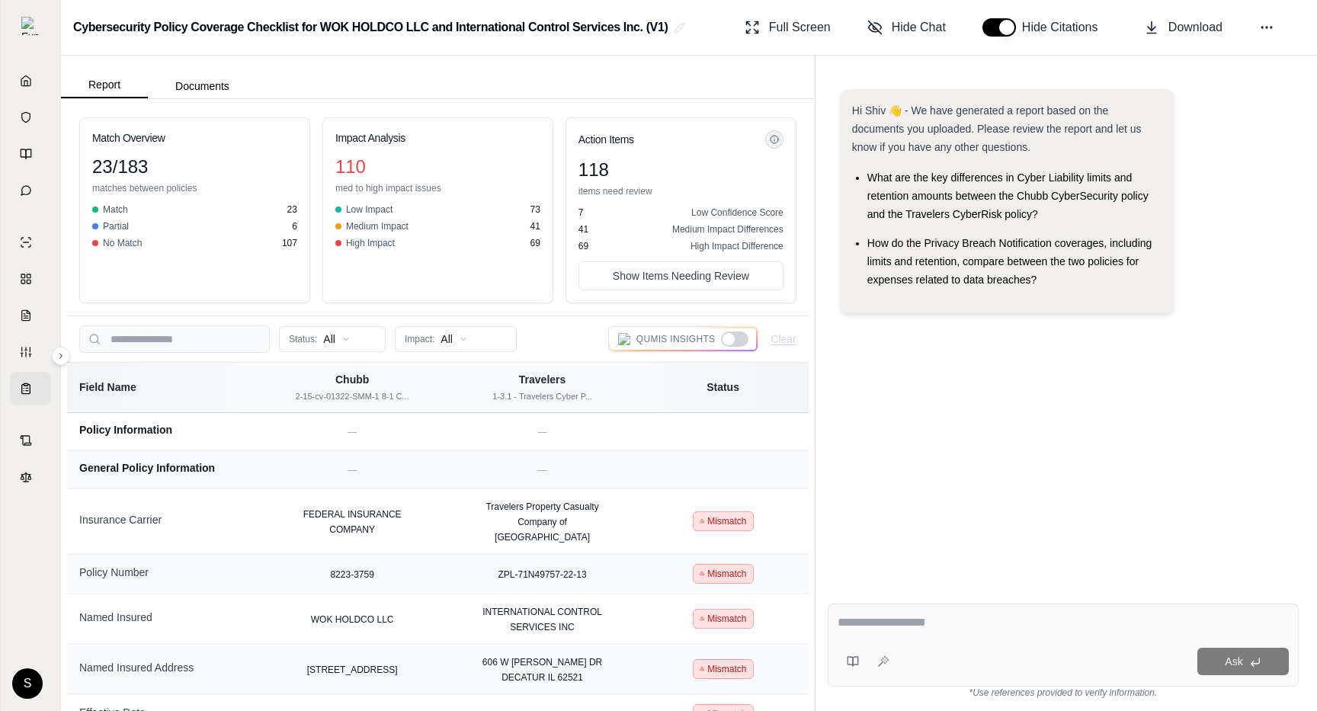
click at [742, 344] on div at bounding box center [734, 339] width 27 height 15
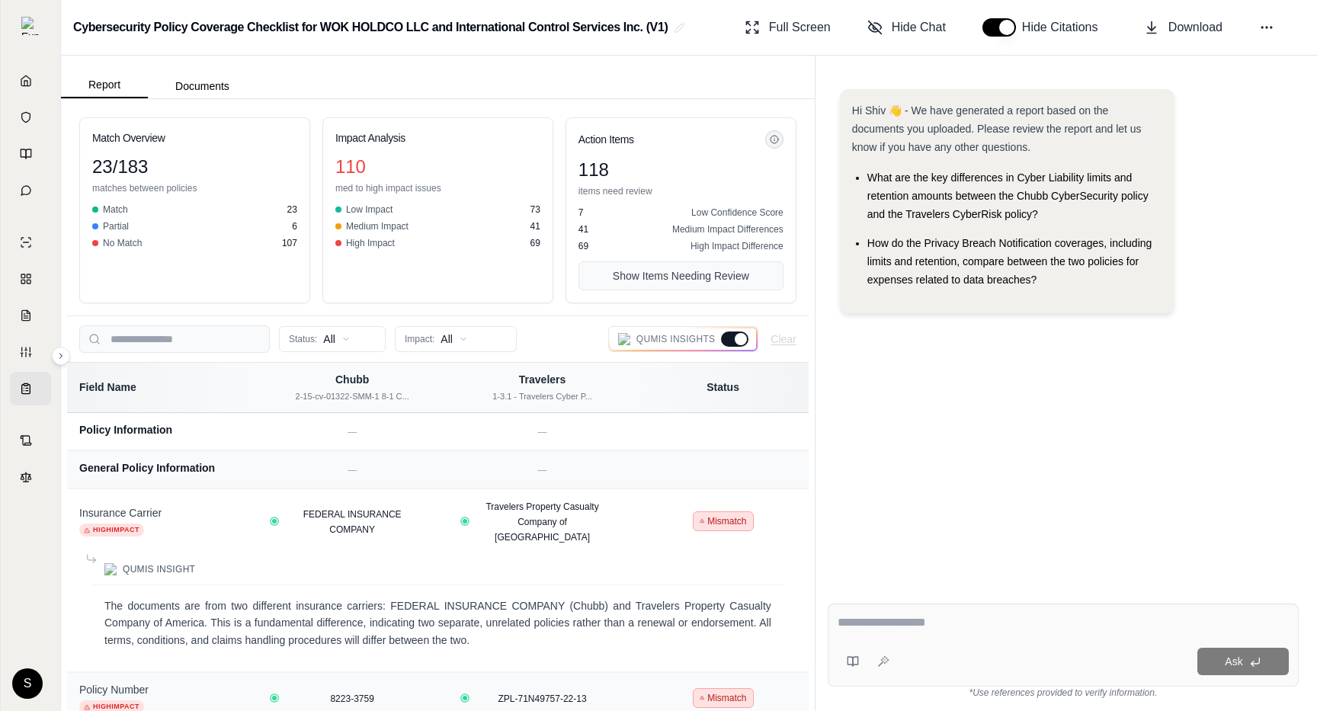
click at [737, 281] on button "Show Items Needing Review" at bounding box center [681, 275] width 205 height 29
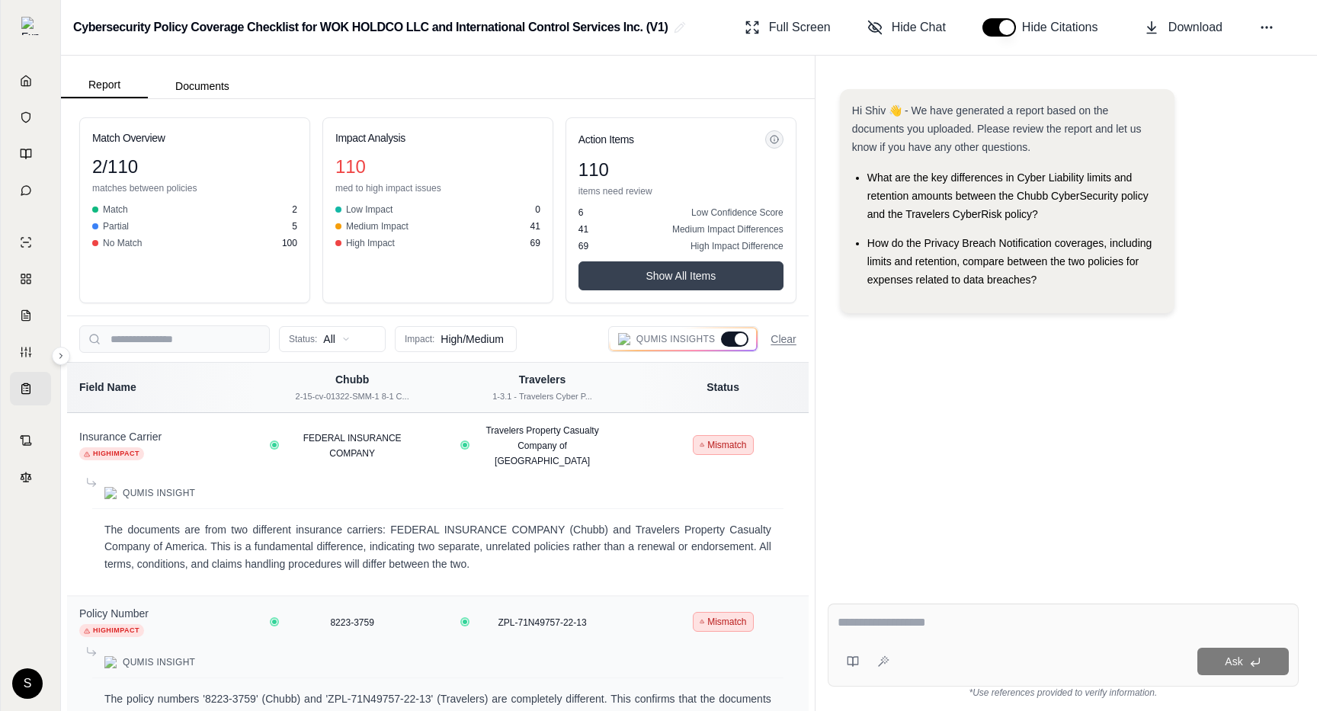
click at [737, 281] on button "Show All Items" at bounding box center [681, 275] width 205 height 29
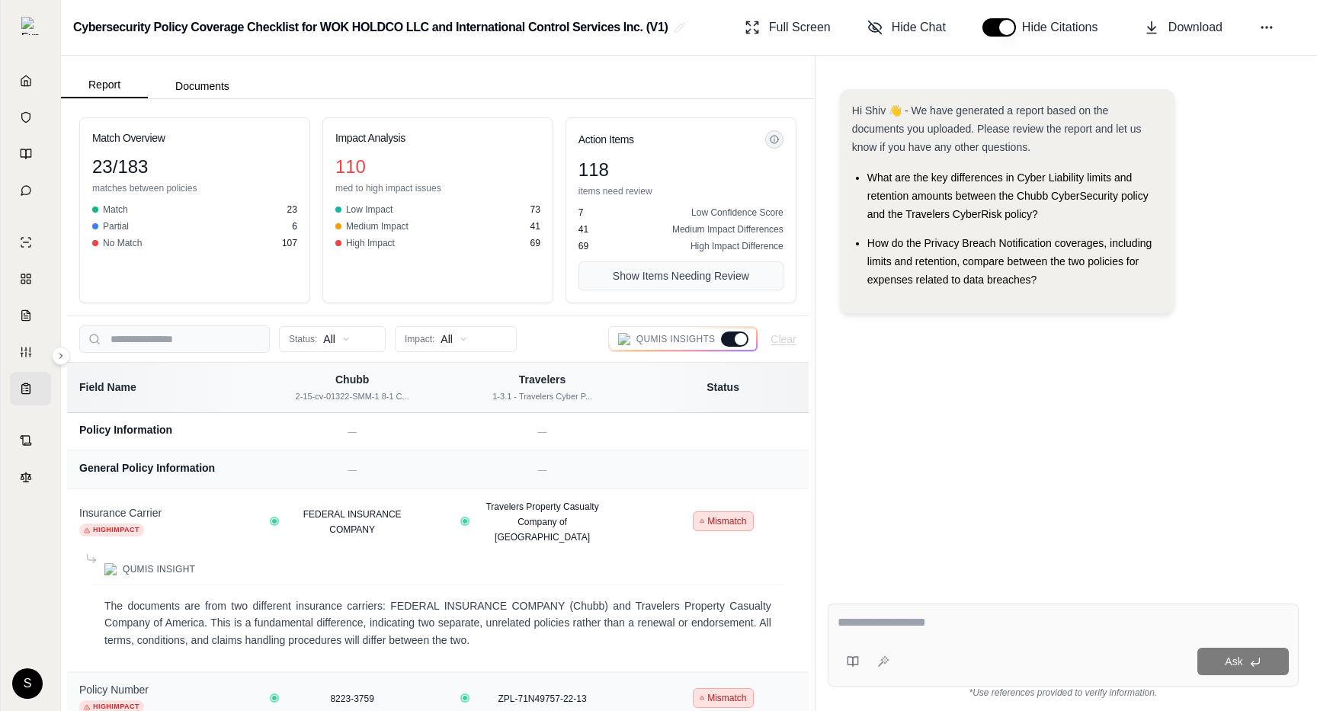
click at [737, 281] on button "Show Items Needing Review" at bounding box center [681, 275] width 205 height 29
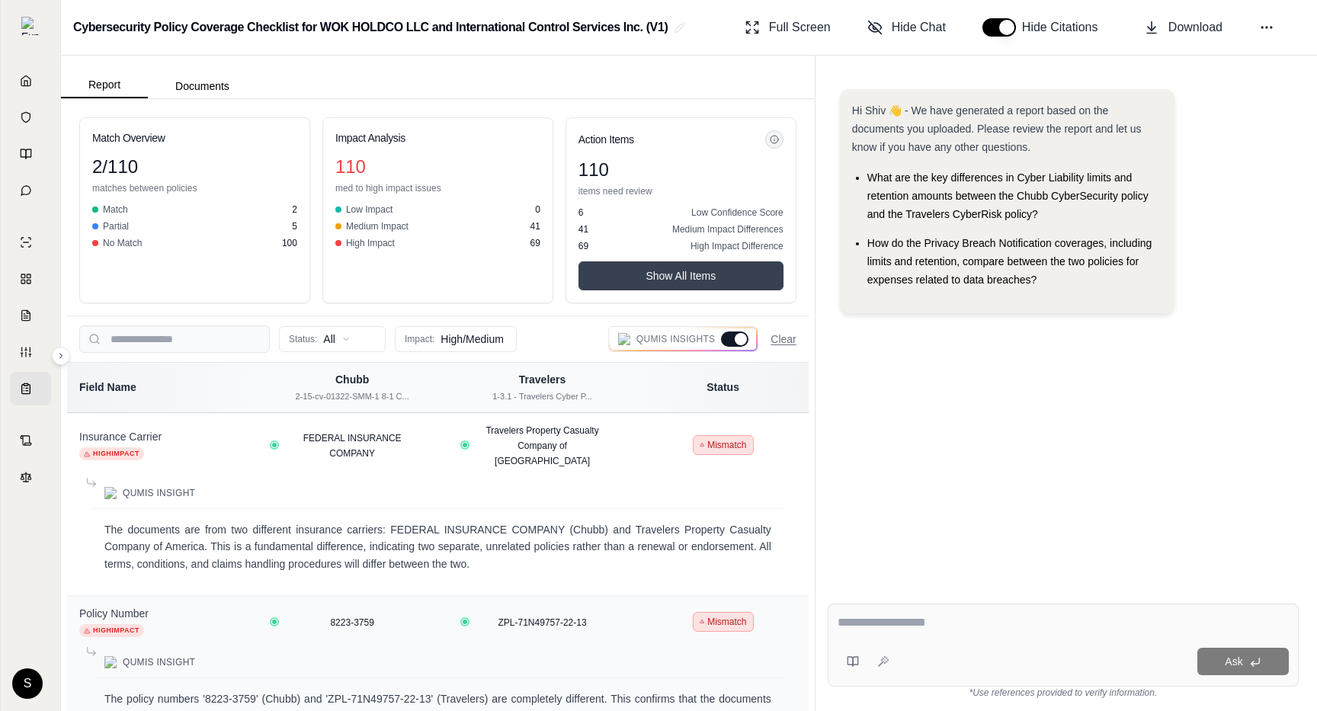
click at [737, 281] on button "Show All Items" at bounding box center [681, 275] width 205 height 29
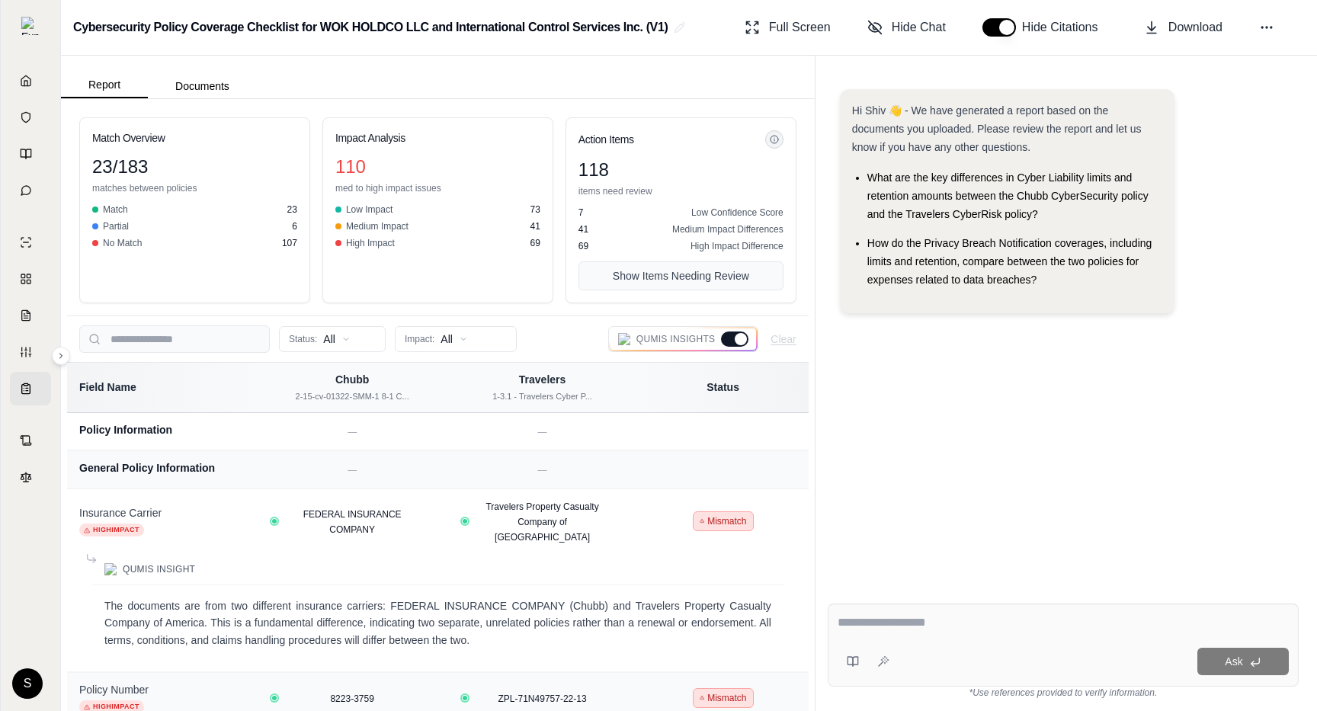
click at [709, 277] on button "Show Items Needing Review" at bounding box center [681, 275] width 205 height 29
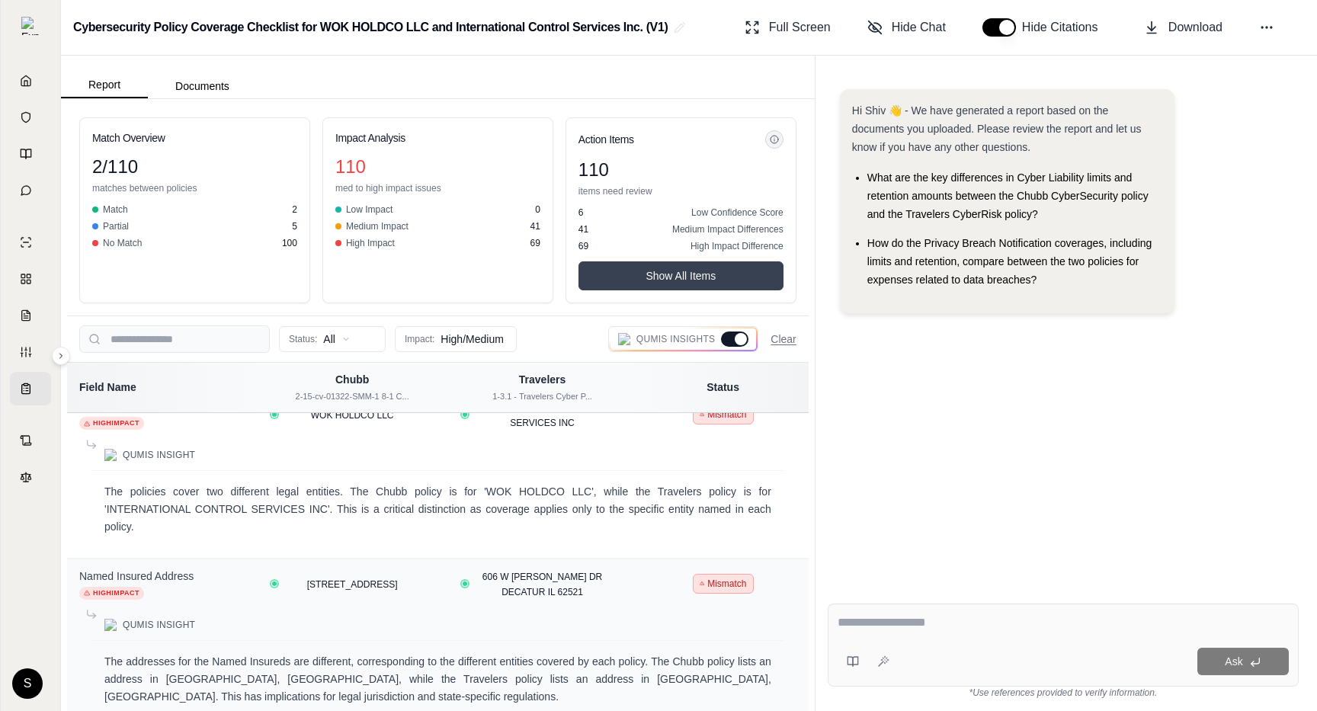
scroll to position [414, 0]
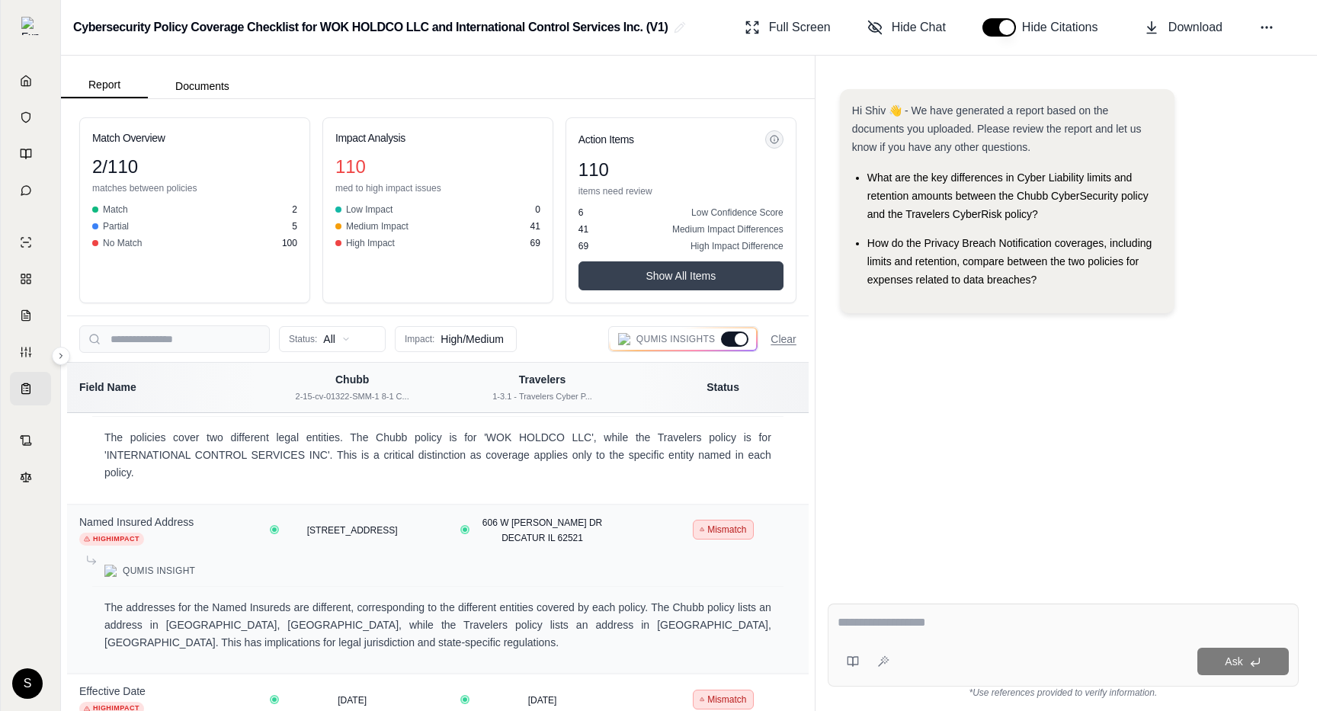
click at [736, 340] on div at bounding box center [741, 339] width 12 height 12
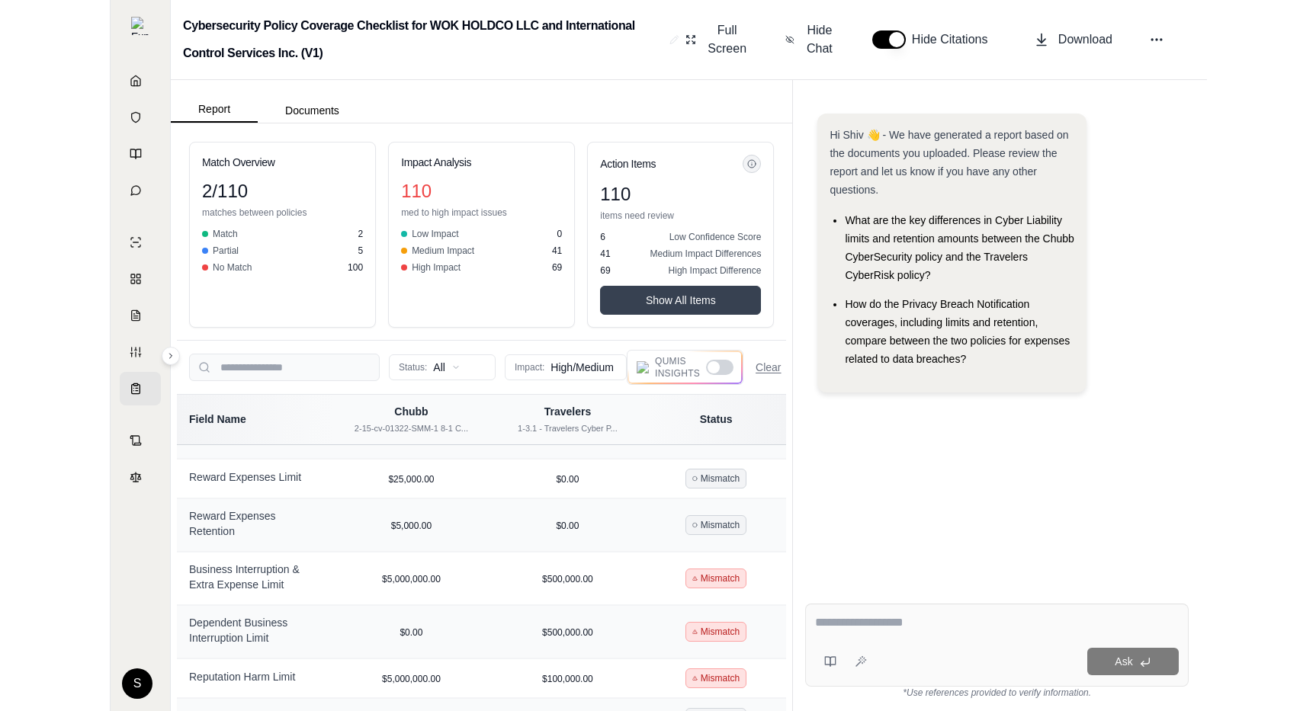
scroll to position [1533, 0]
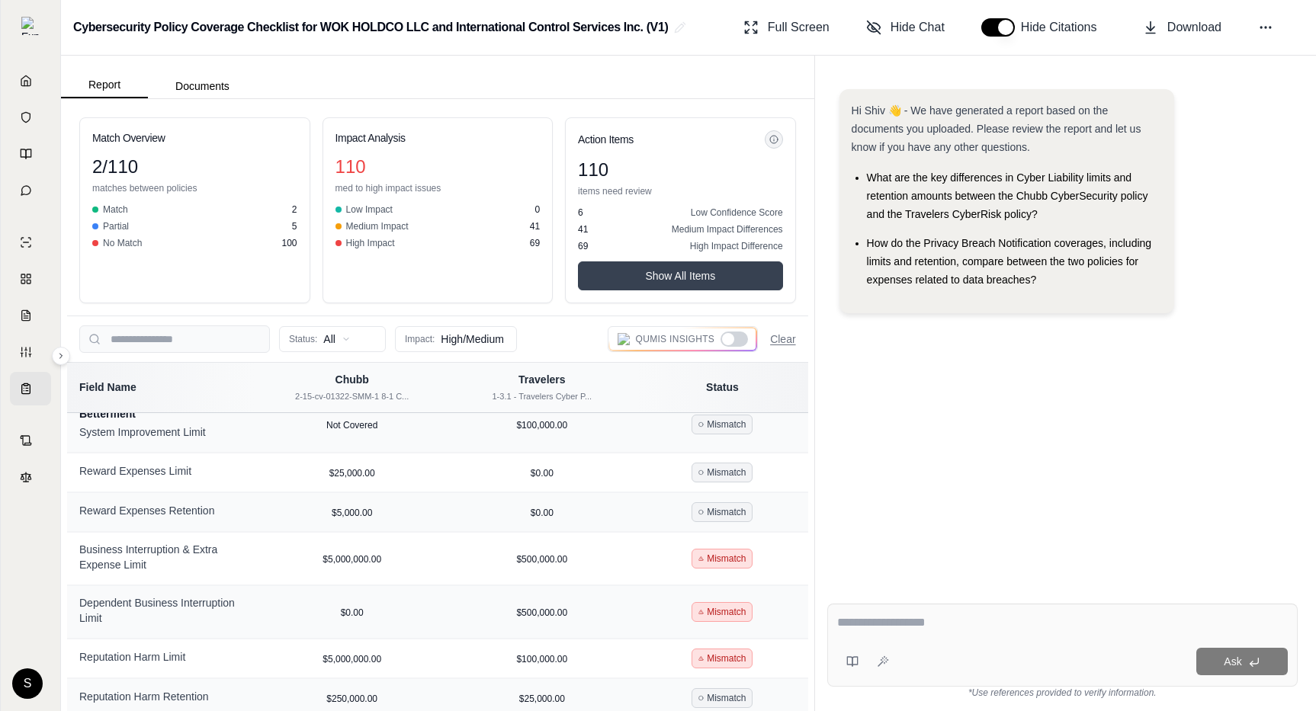
click at [715, 275] on button "Show All Items" at bounding box center [680, 275] width 205 height 29
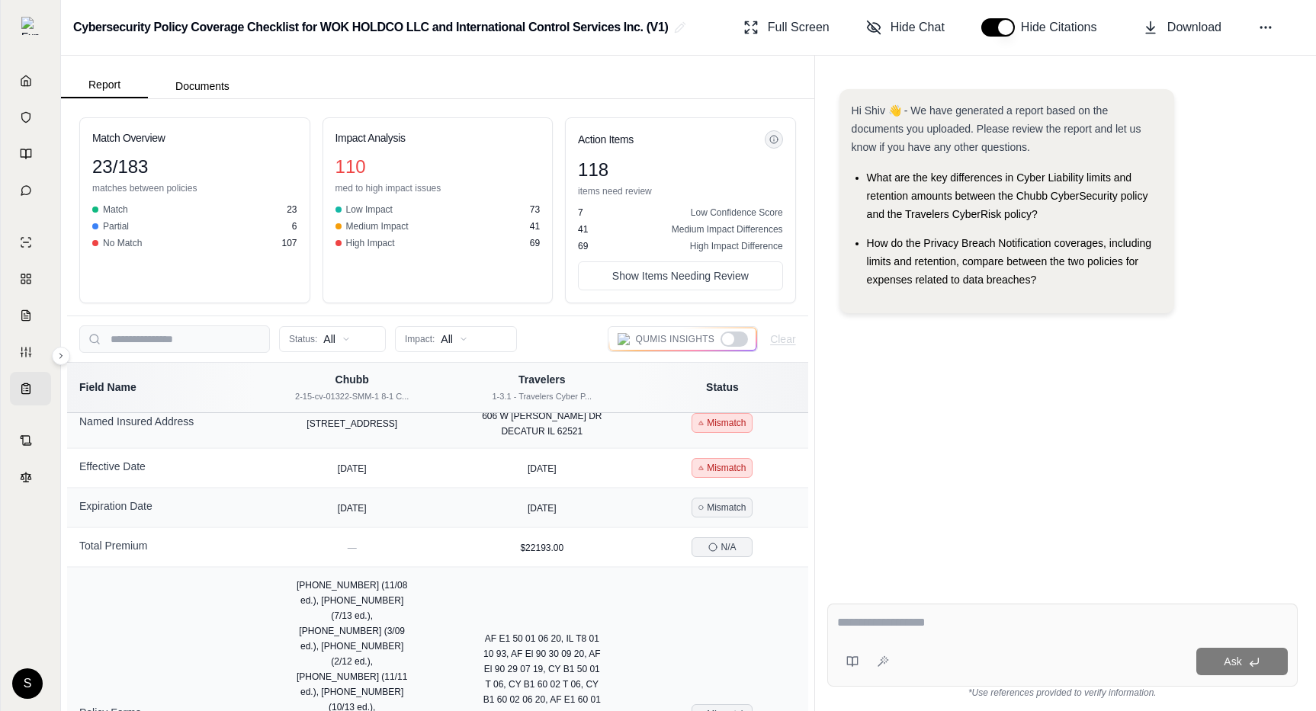
scroll to position [0, 0]
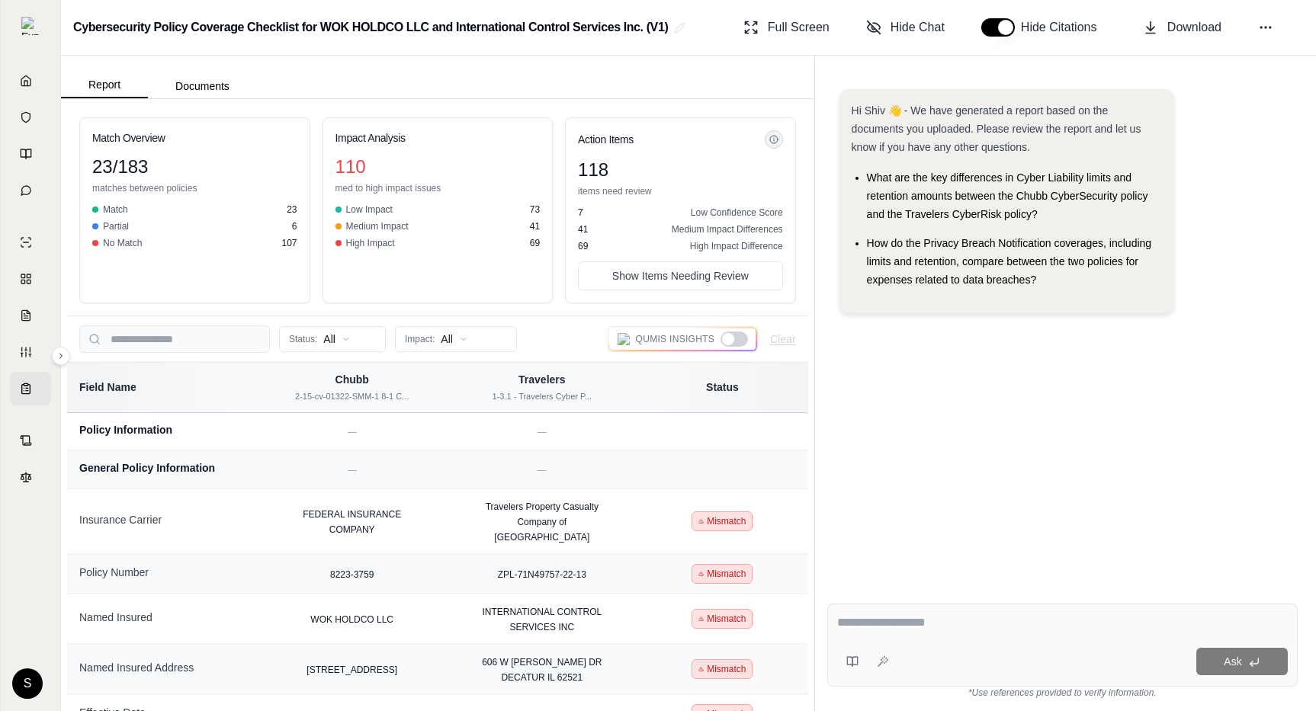
click at [736, 345] on div at bounding box center [733, 339] width 27 height 15
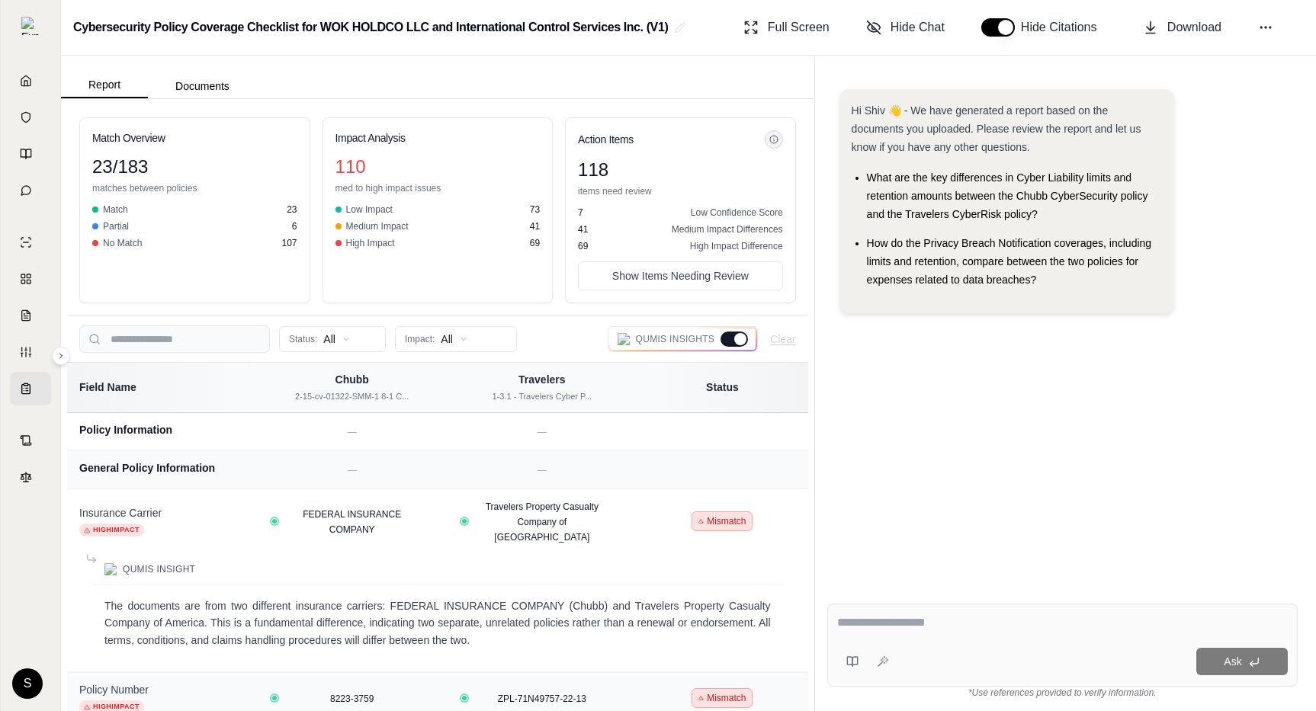
click at [736, 345] on div at bounding box center [733, 339] width 27 height 15
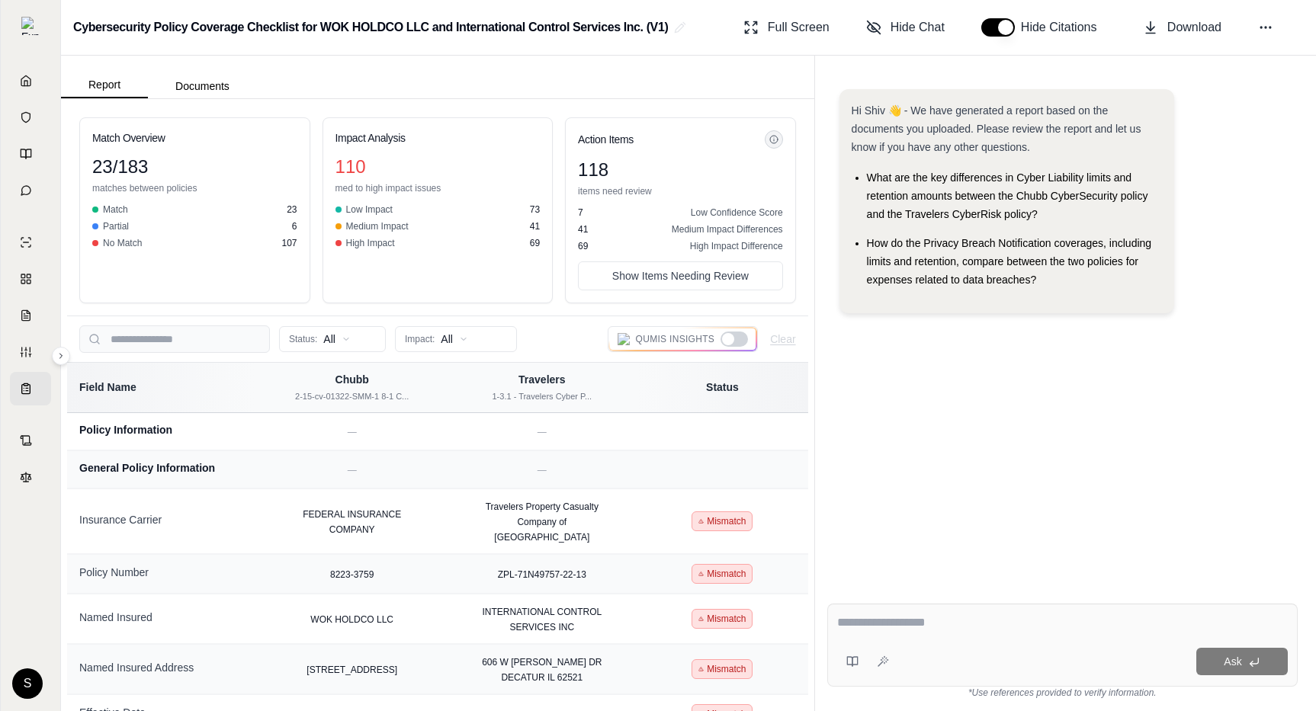
click at [736, 345] on div at bounding box center [733, 339] width 27 height 15
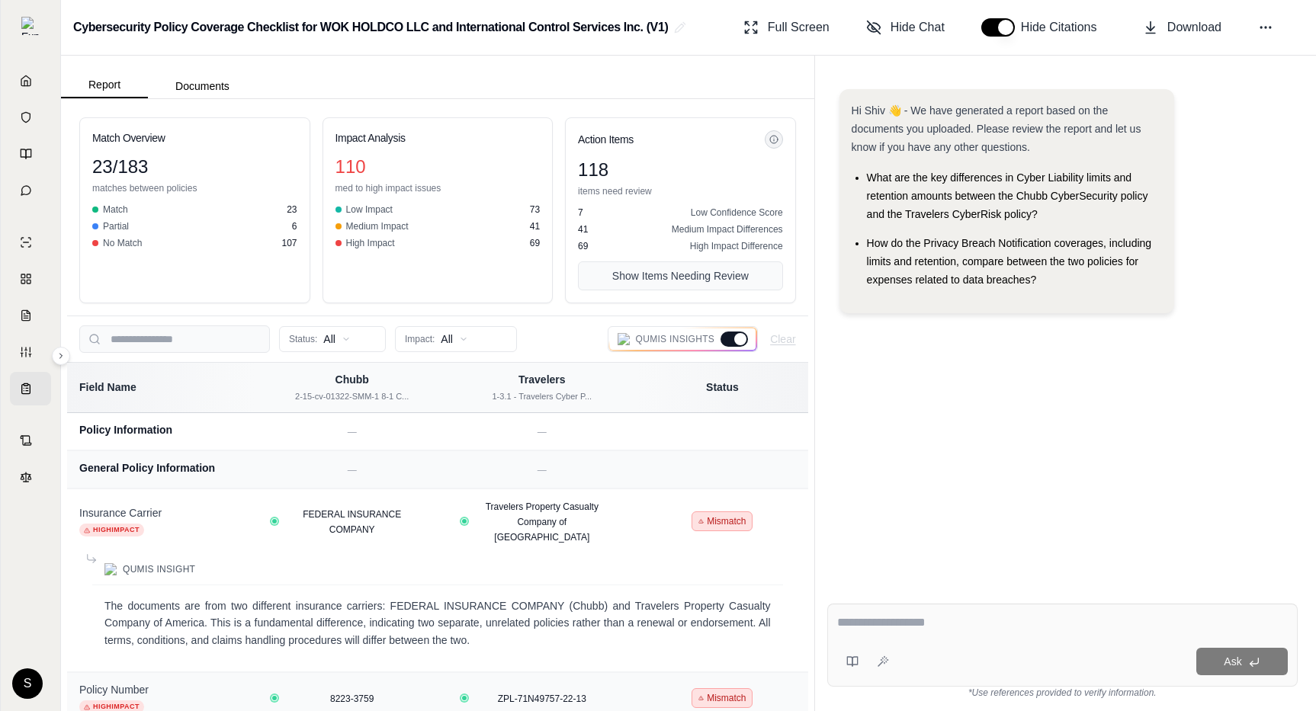
click at [688, 268] on button "Show Items Needing Review" at bounding box center [680, 275] width 205 height 29
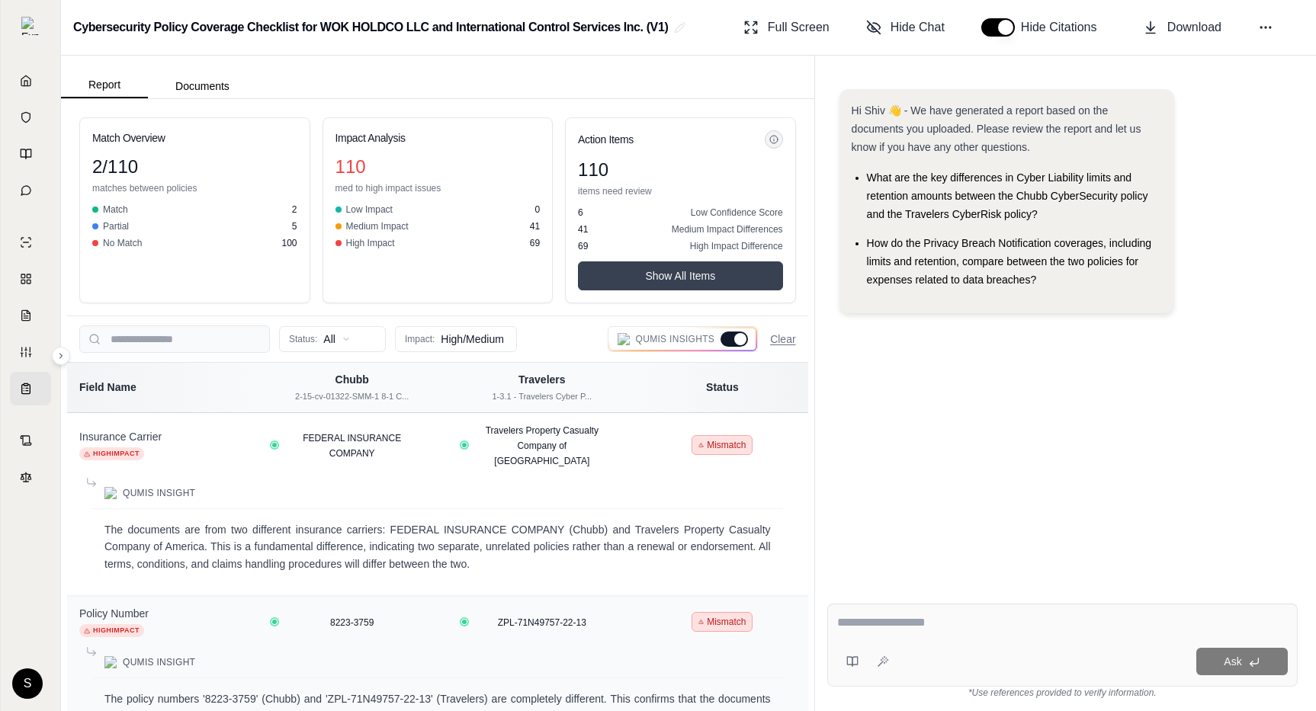
click at [688, 268] on button "Show All Items" at bounding box center [680, 275] width 205 height 29
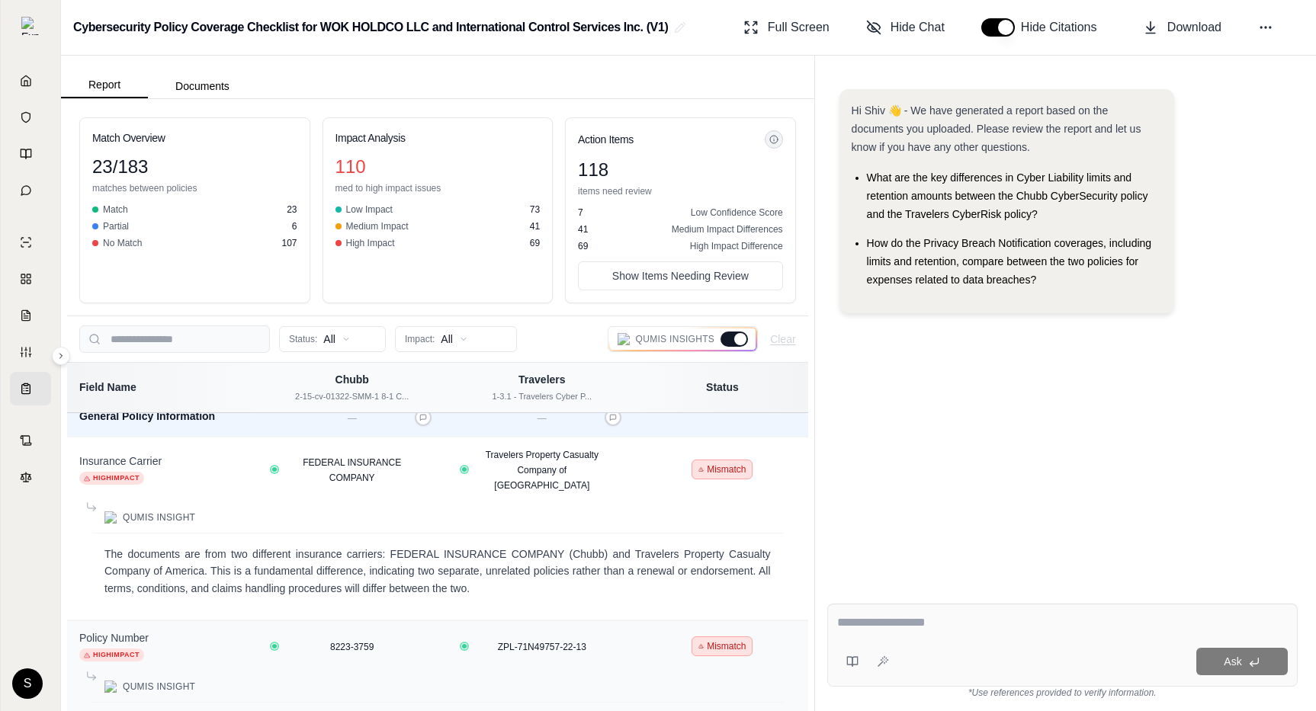
scroll to position [55, 0]
drag, startPoint x: 695, startPoint y: 213, endPoint x: 772, endPoint y: 215, distance: 77.0
click at [772, 215] on span "Low Confidence Score" at bounding box center [737, 213] width 92 height 12
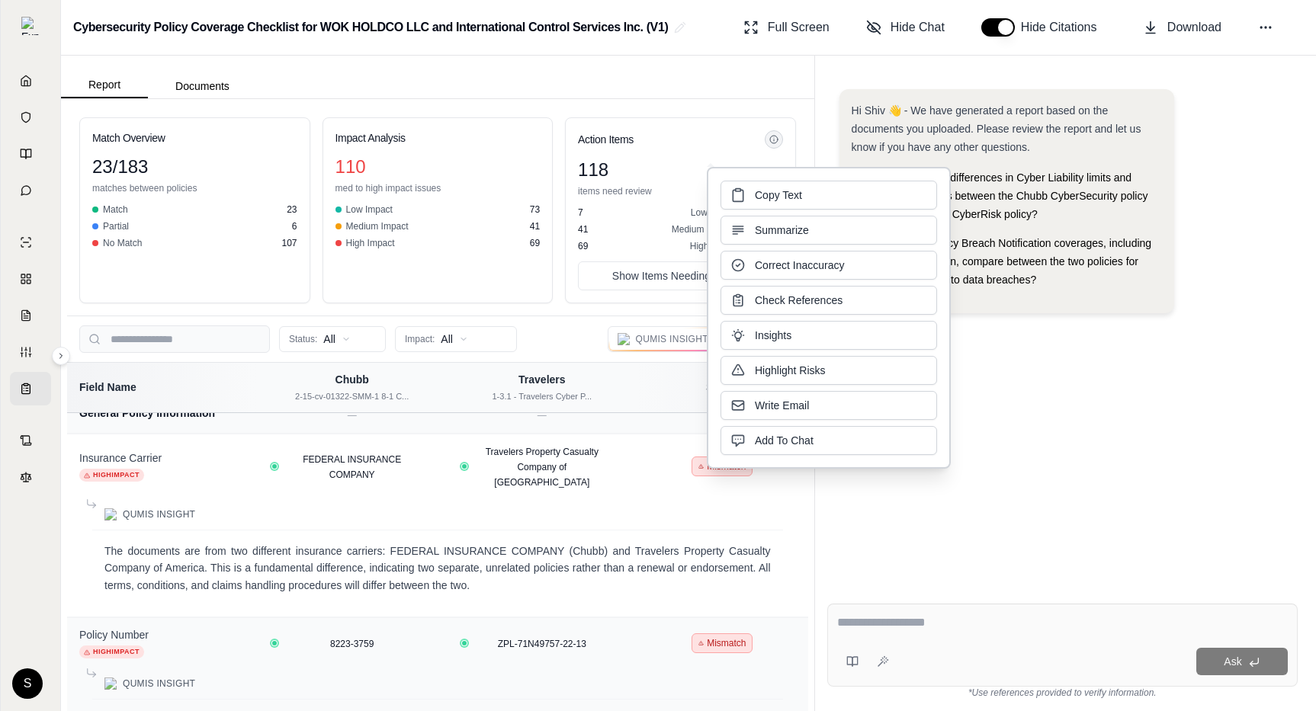
click at [650, 212] on div "7 Low Confidence Score" at bounding box center [680, 213] width 205 height 12
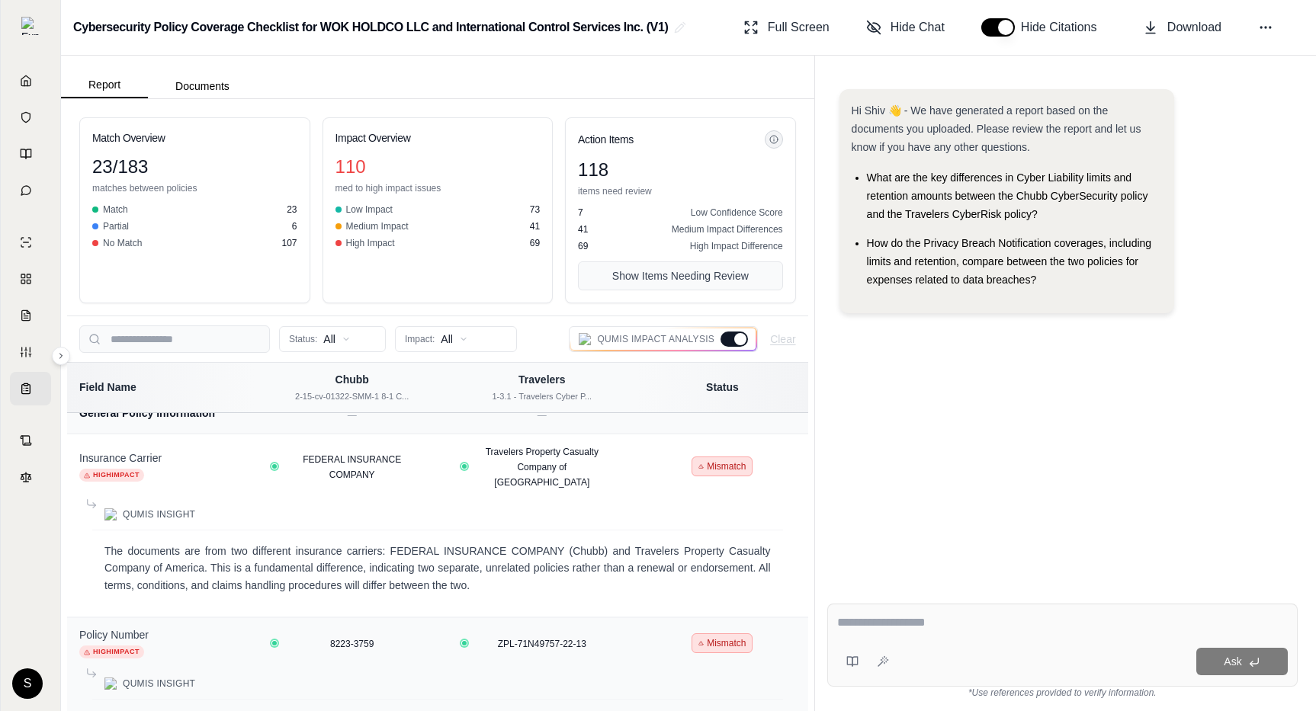
click at [740, 278] on button "Show Items Needing Review" at bounding box center [680, 275] width 205 height 29
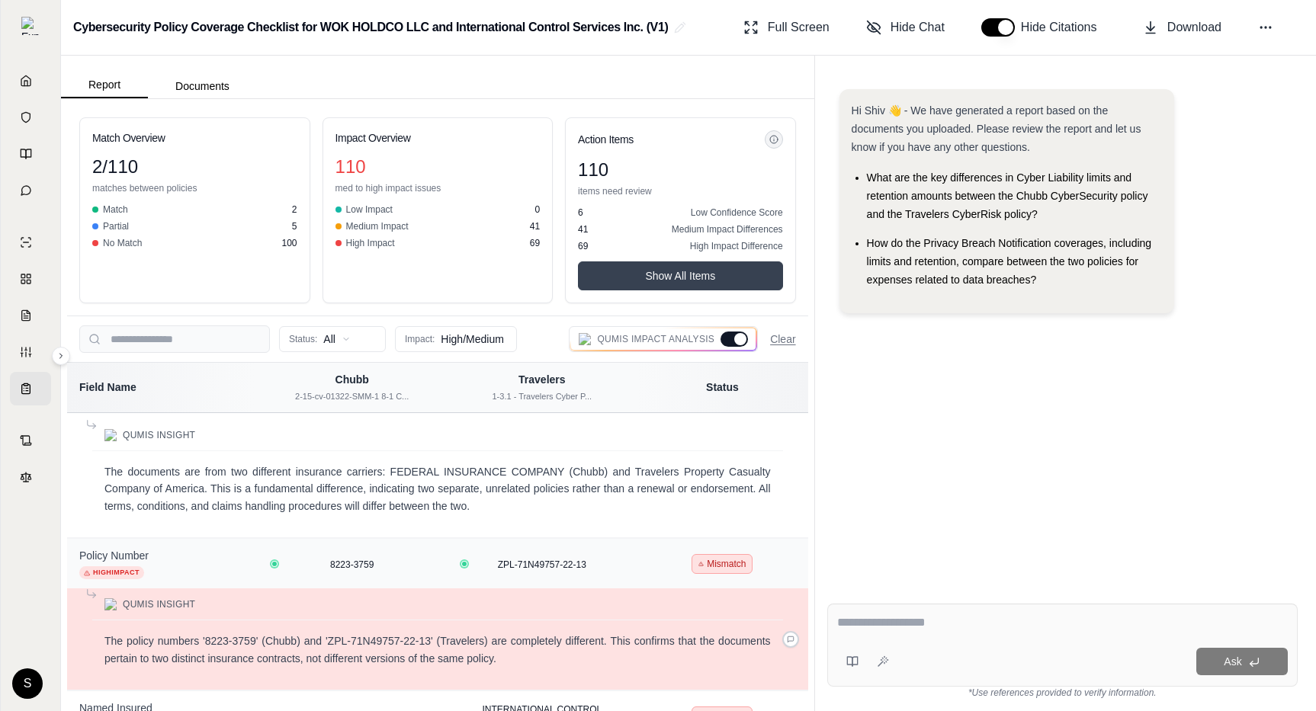
scroll to position [63, 0]
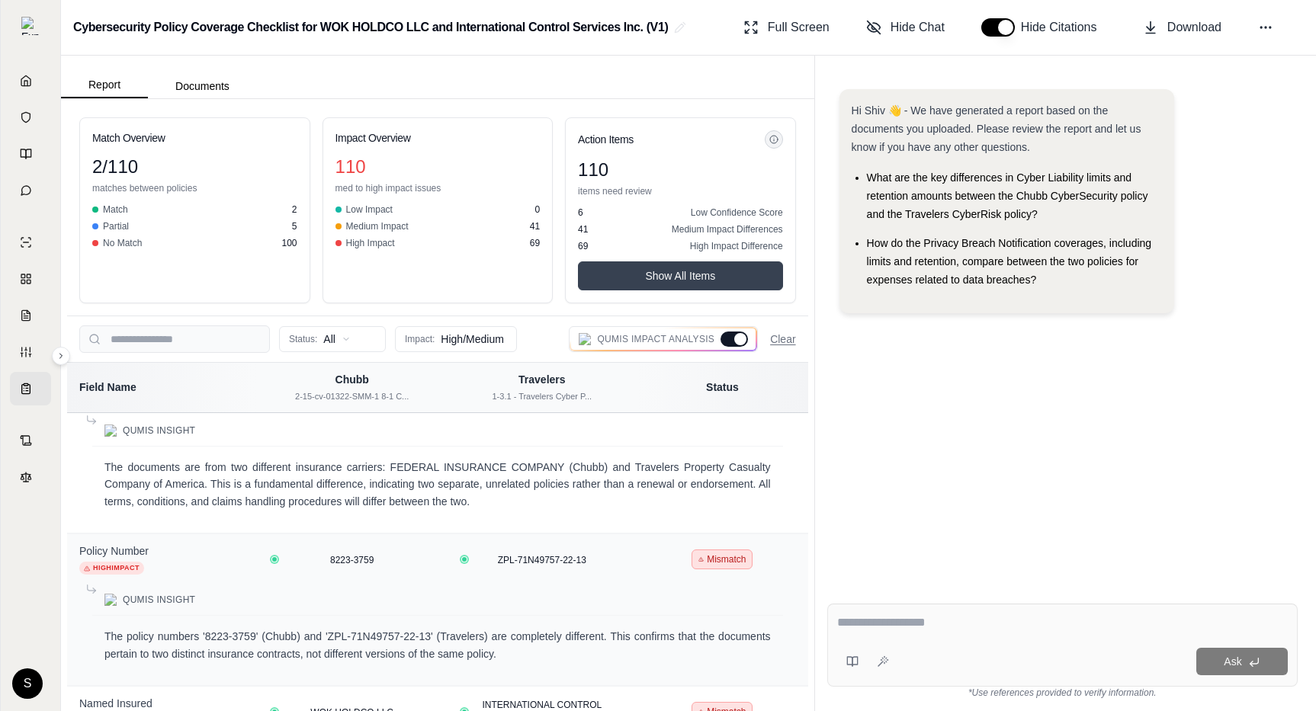
click at [732, 339] on div at bounding box center [733, 339] width 27 height 15
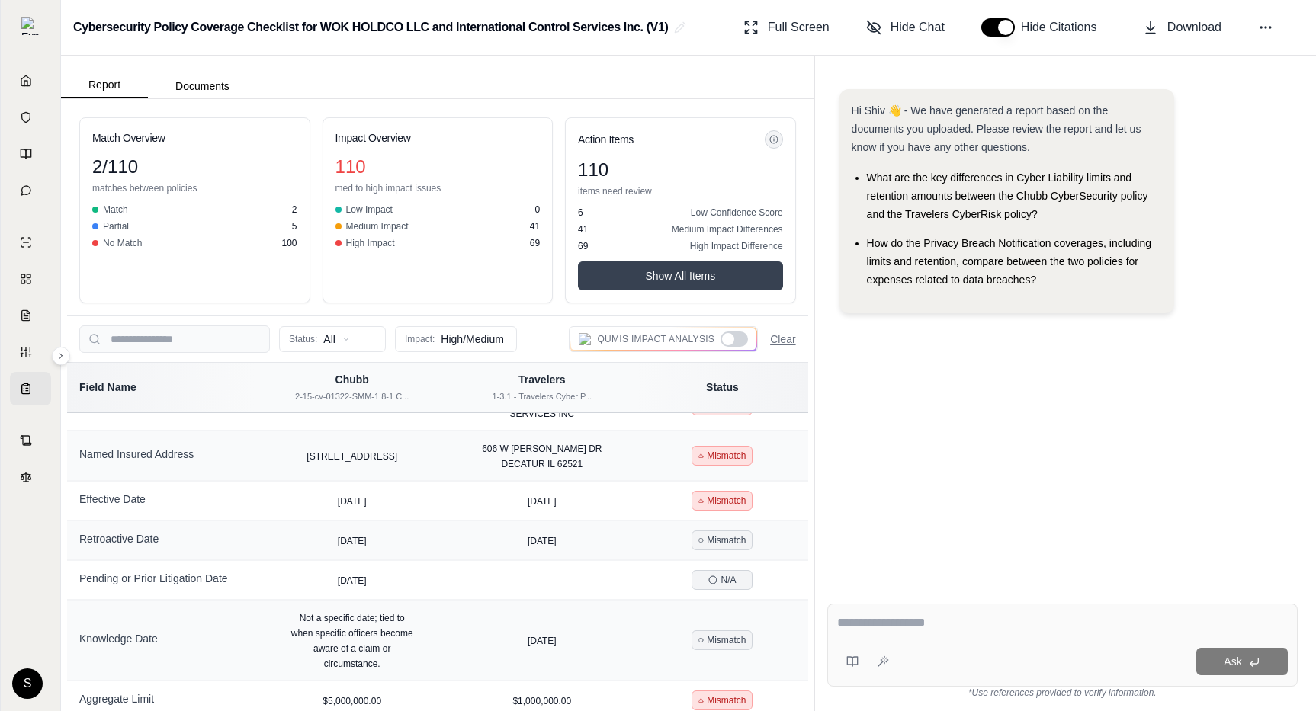
scroll to position [0, 0]
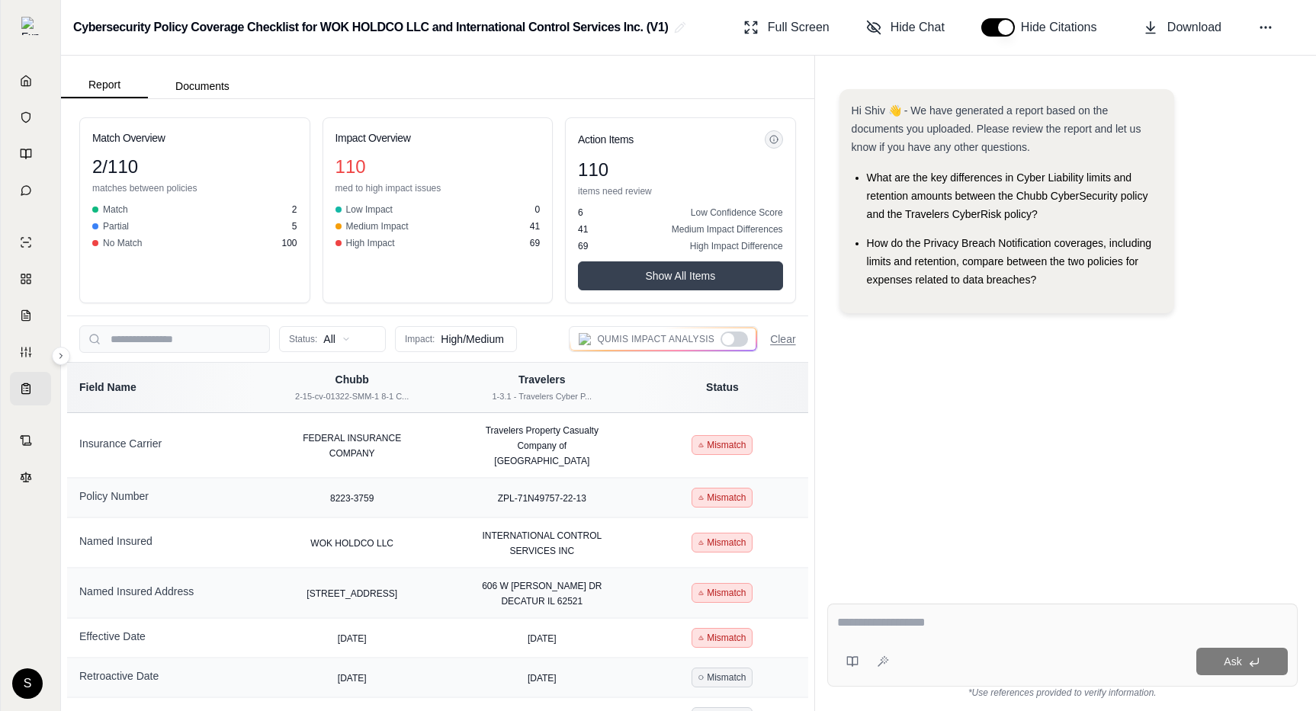
click at [691, 274] on button "Show All Items" at bounding box center [680, 275] width 205 height 29
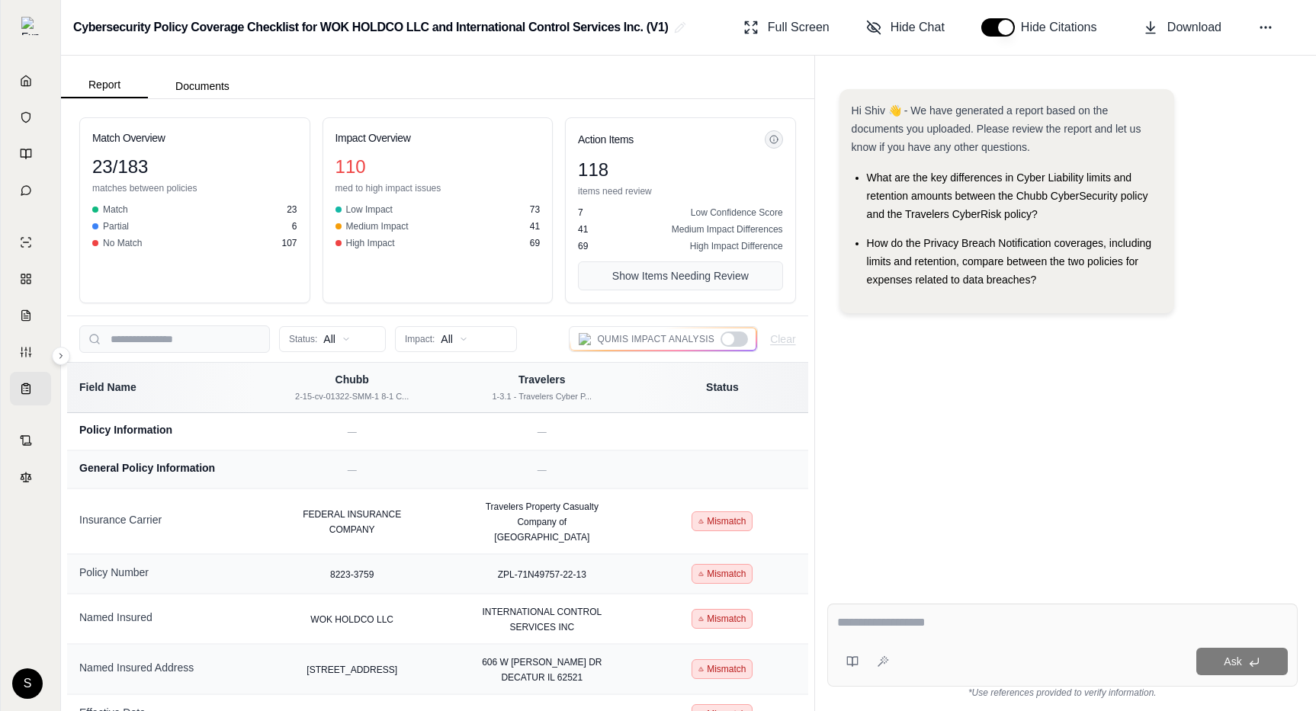
click at [711, 288] on button "Show Items Needing Review" at bounding box center [680, 275] width 205 height 29
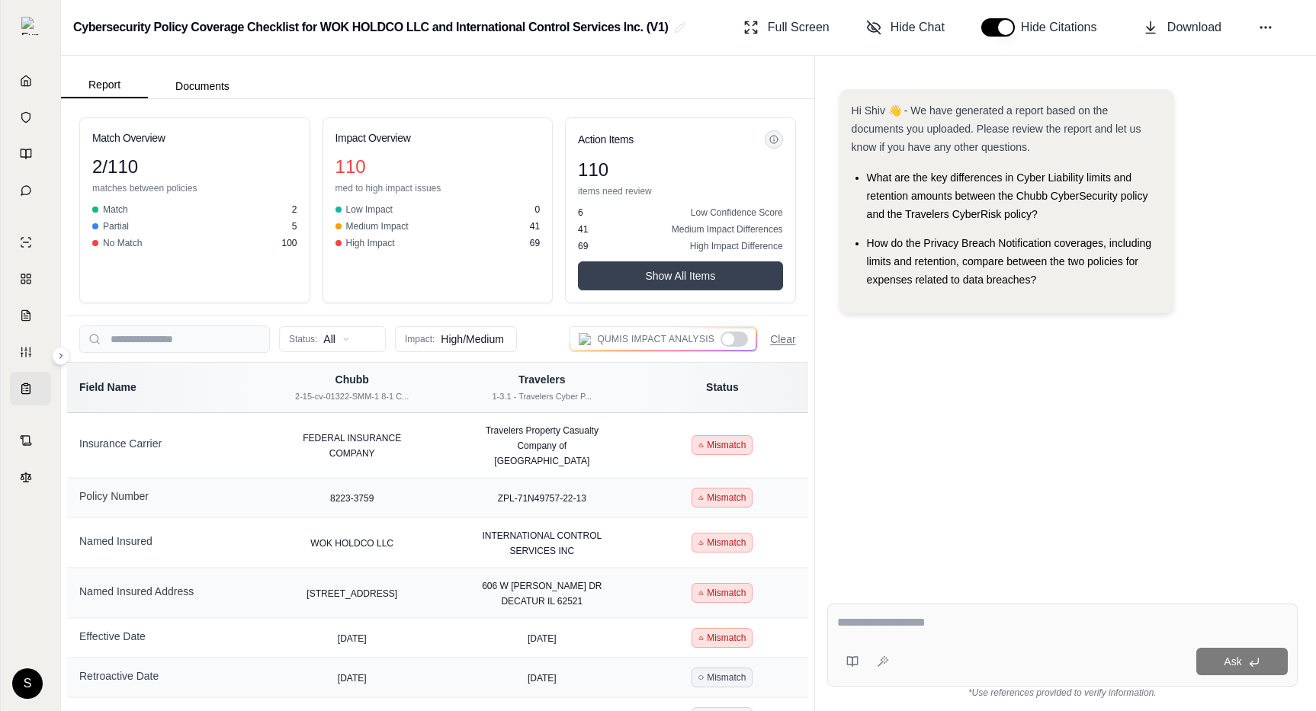
click at [711, 287] on button "Show All Items" at bounding box center [680, 275] width 205 height 29
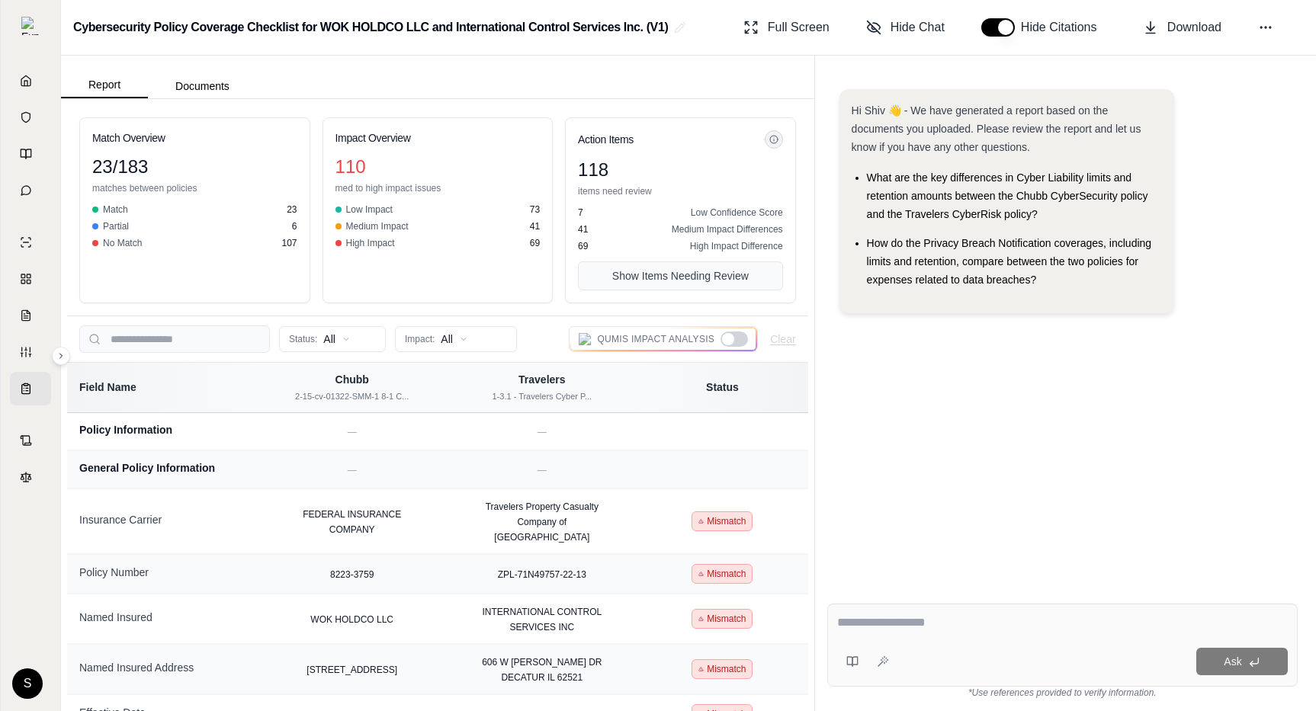
click at [711, 287] on button "Show Items Needing Review" at bounding box center [680, 275] width 205 height 29
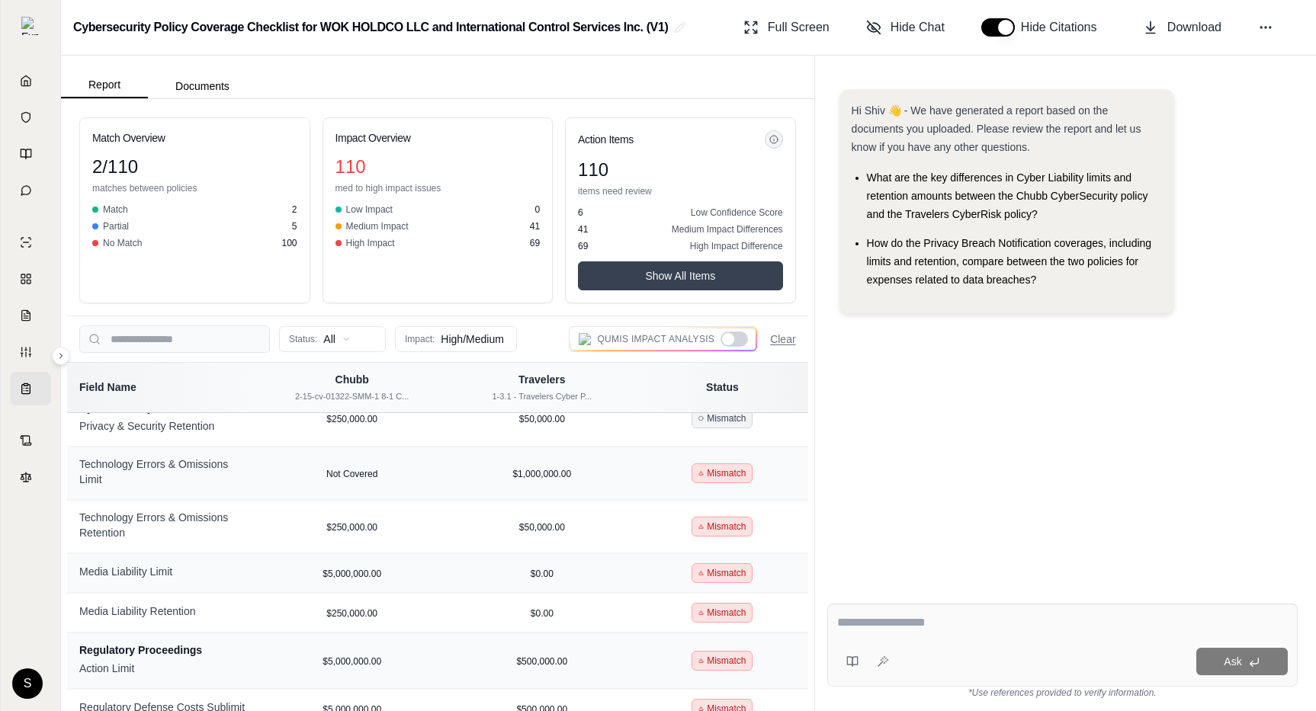
scroll to position [842, 0]
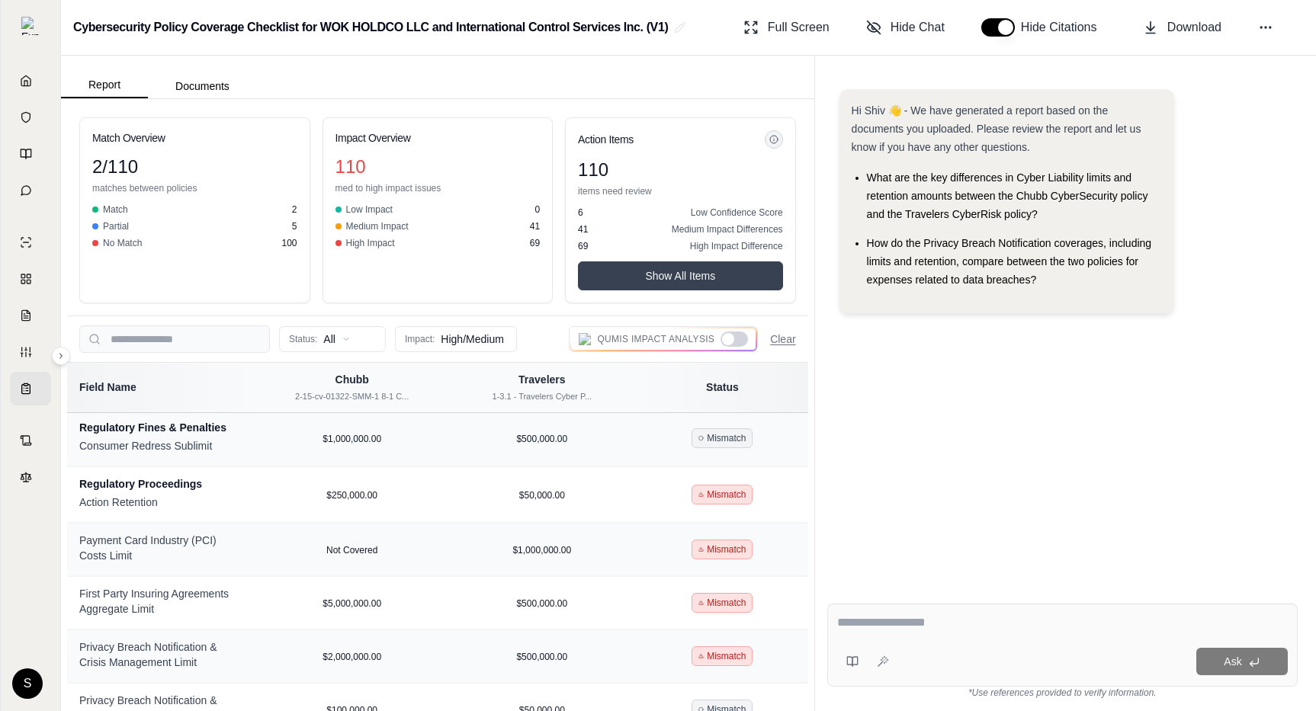
click at [733, 347] on div "Qumis Impact Analysis" at bounding box center [663, 339] width 189 height 26
click at [730, 340] on div at bounding box center [728, 339] width 12 height 12
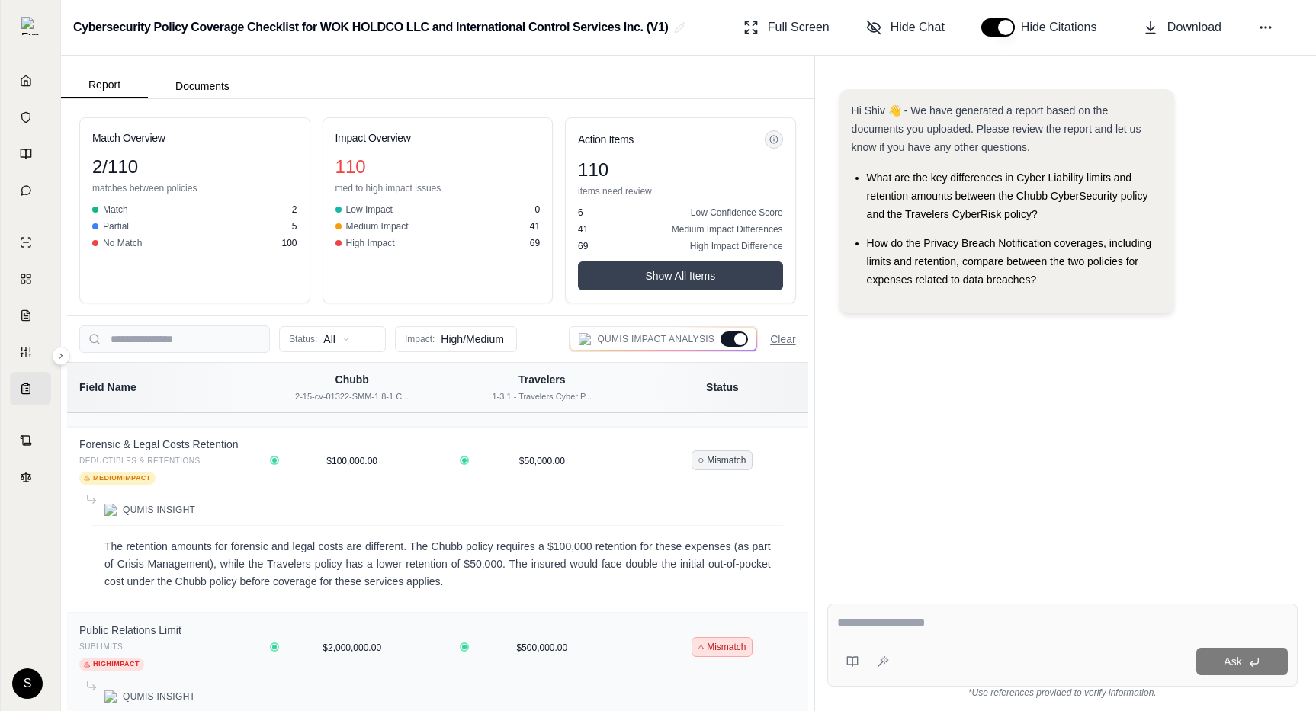
scroll to position [4986, 0]
click at [785, 336] on button "Clear" at bounding box center [782, 339] width 25 height 15
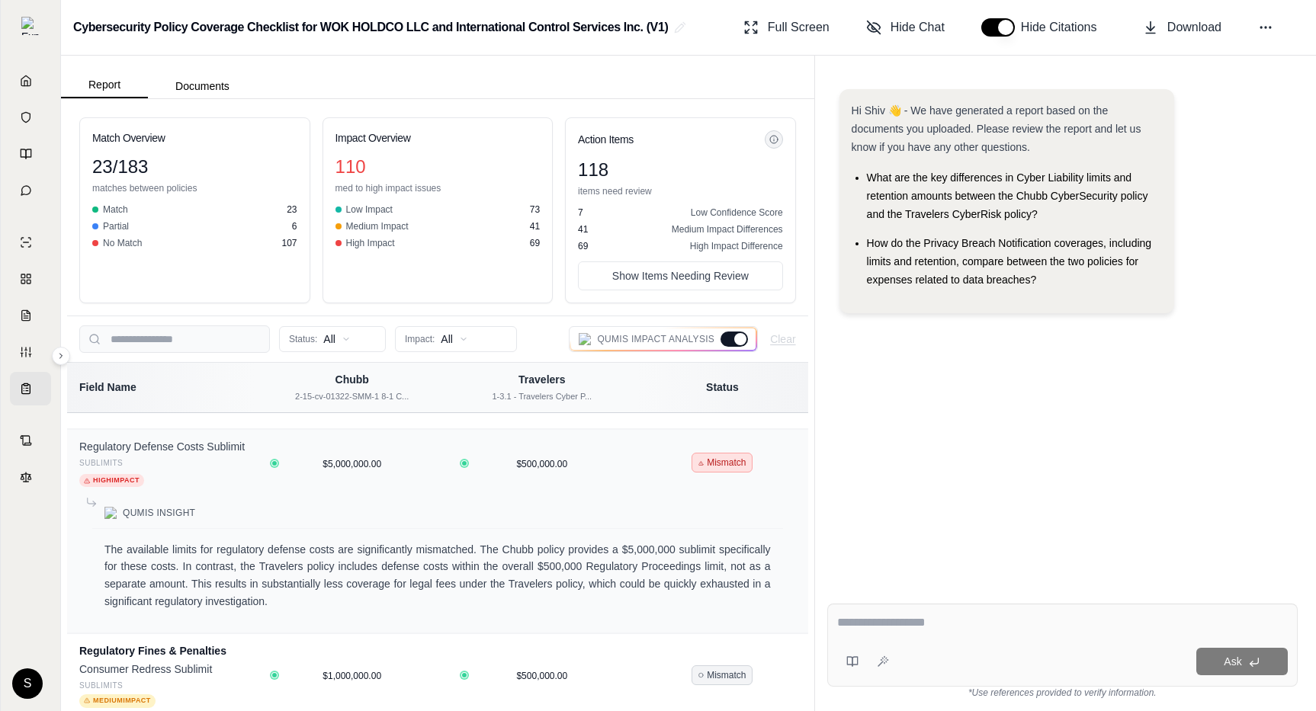
scroll to position [6962, 0]
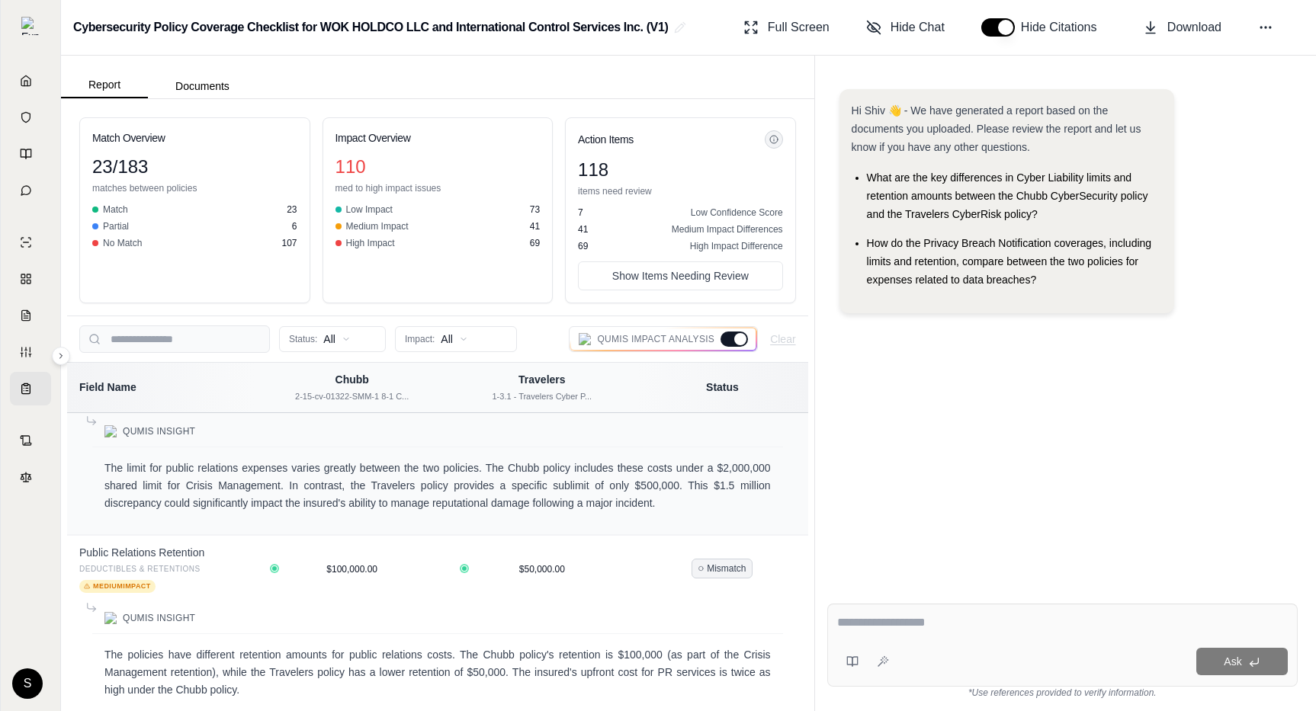
click at [735, 334] on div at bounding box center [733, 339] width 27 height 15
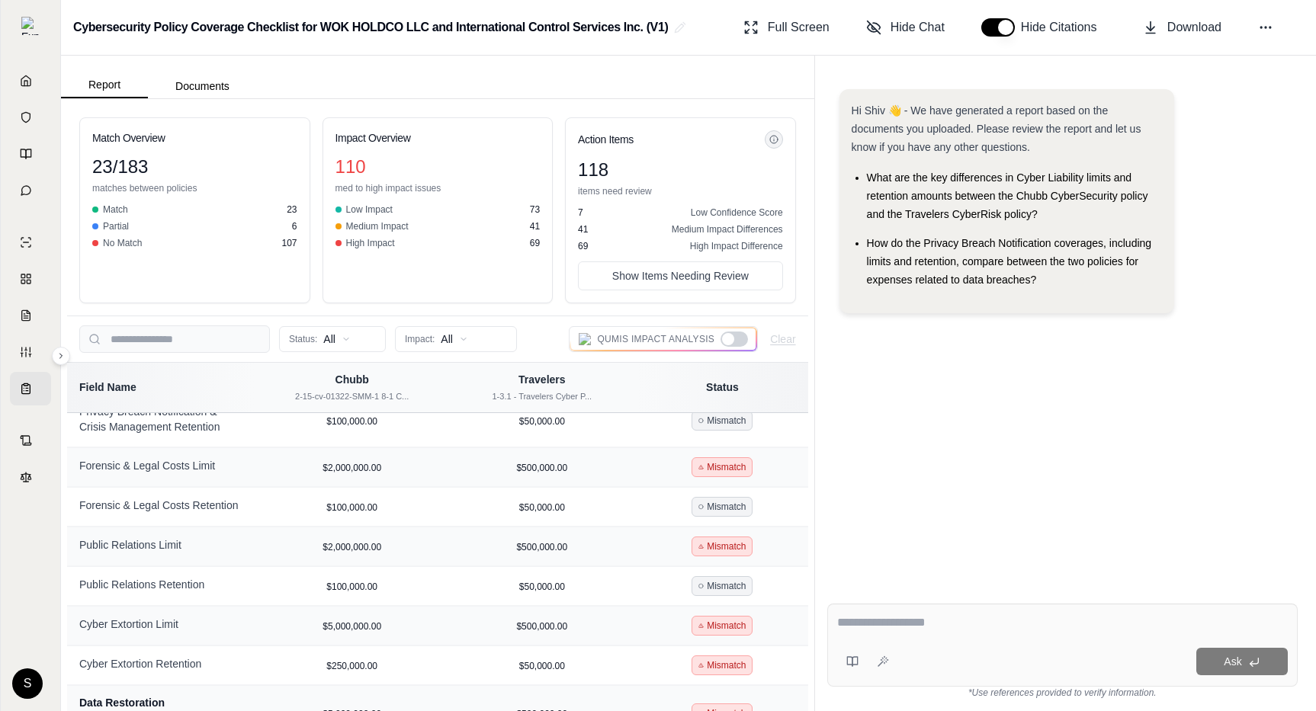
scroll to position [2315, 0]
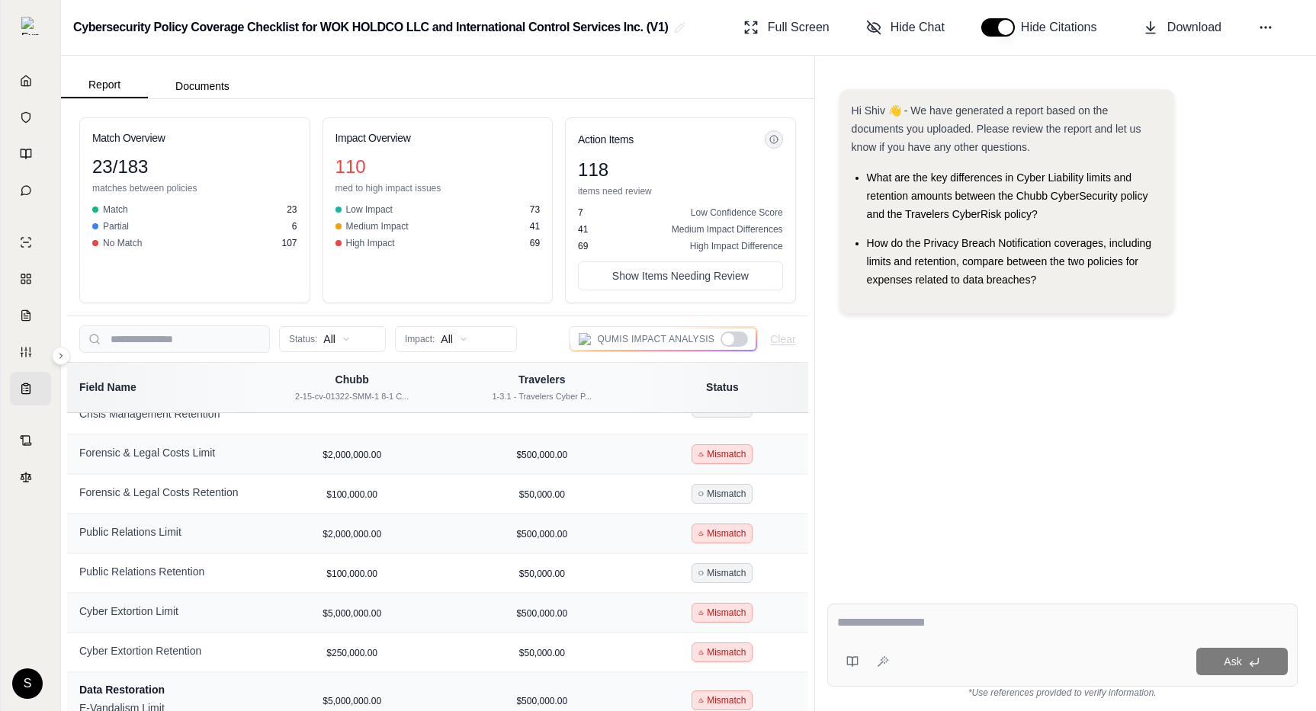
click at [735, 334] on div at bounding box center [733, 339] width 27 height 15
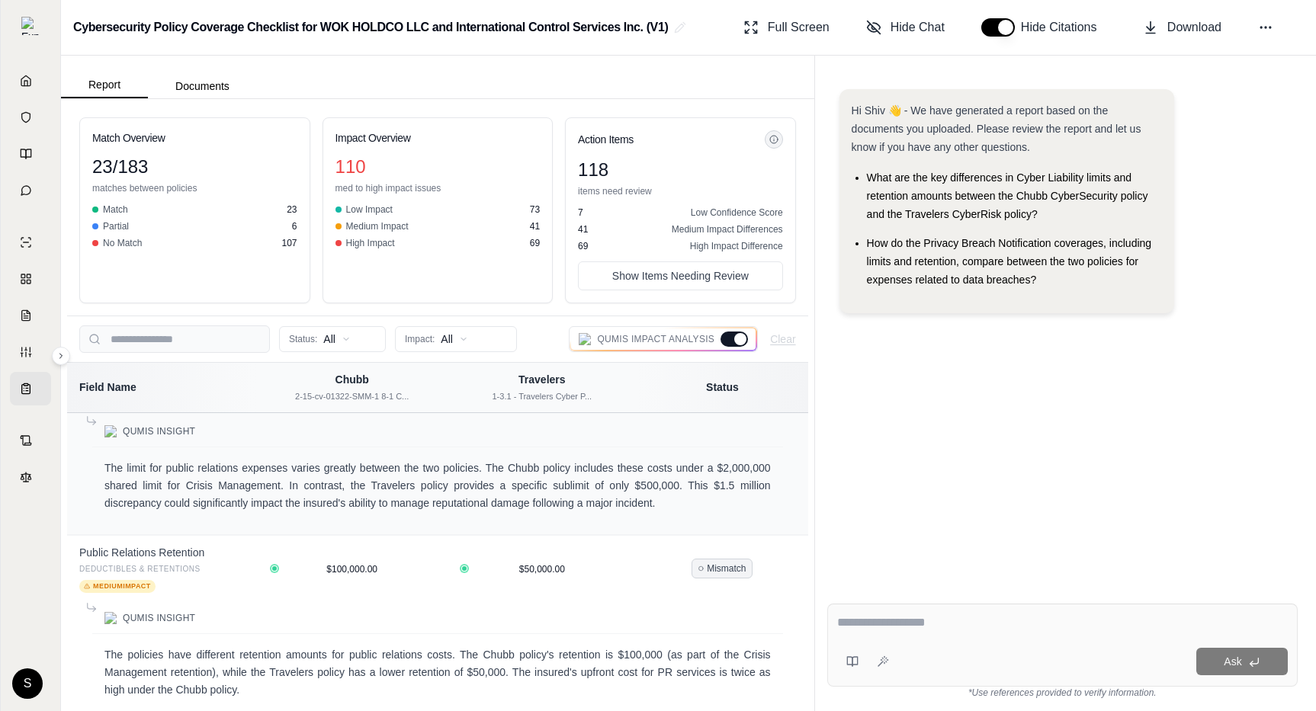
scroll to position [6962, 0]
